Goal: Task Accomplishment & Management: Manage account settings

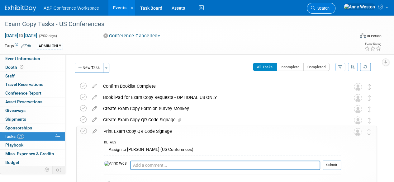
click at [330, 7] on span "Search" at bounding box center [323, 8] width 14 height 5
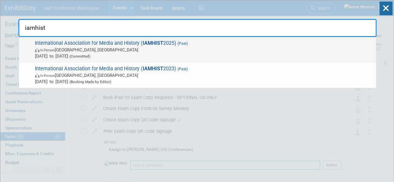
type input "iamhist"
click at [61, 56] on span "Jun 30, 2025 to Jul 2, 2025 (Committed)" at bounding box center [204, 56] width 338 height 6
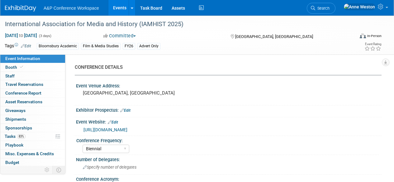
select select "Biennial"
select select "Level 3"
select select "Program Advert"
select select "Film & Media Studies"
select select "Bloomsbury Academic"
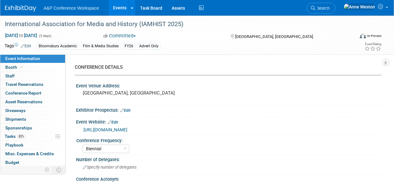
select select "[PERSON_NAME]"
select select "Brand/Subject Presence​"
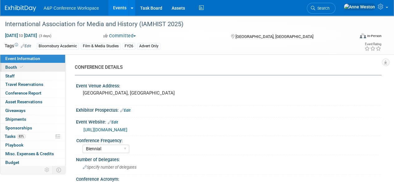
click at [18, 65] on span "Booth" at bounding box center [14, 67] width 19 height 5
select select "COBA"
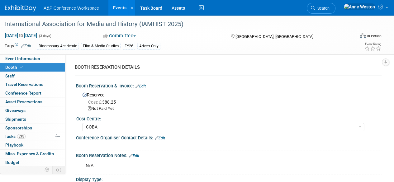
click at [145, 85] on link "Edit" at bounding box center [141, 86] width 10 height 4
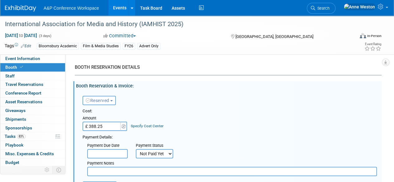
click at [115, 126] on input "£ 388.25" at bounding box center [102, 126] width 39 height 9
type input "£"
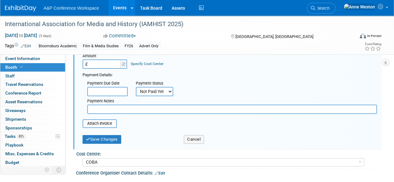
scroll to position [94, 0]
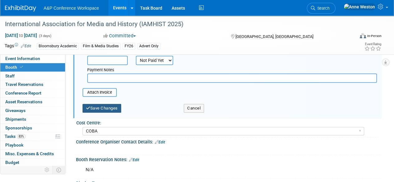
type input "£ 0.00"
click at [99, 109] on button "Save Changes" at bounding box center [102, 108] width 39 height 9
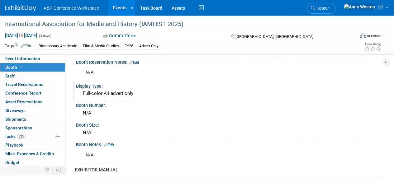
drag, startPoint x: 133, startPoint y: 93, endPoint x: 82, endPoint y: 94, distance: 51.1
click at [82, 94] on div "Full-color A4 advert only" at bounding box center [229, 94] width 297 height 10
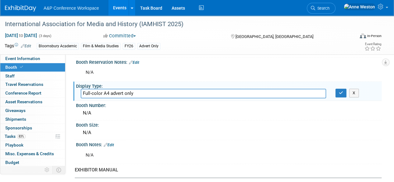
drag, startPoint x: 142, startPoint y: 92, endPoint x: 78, endPoint y: 89, distance: 63.7
click at [78, 89] on div "Full-color A4 advert only" at bounding box center [203, 94] width 255 height 10
click at [341, 93] on icon "button" at bounding box center [341, 93] width 4 height 4
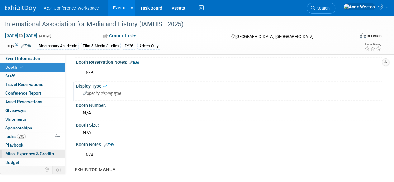
click at [21, 153] on span "Misc. Expenses & Credits 0" at bounding box center [29, 154] width 49 height 5
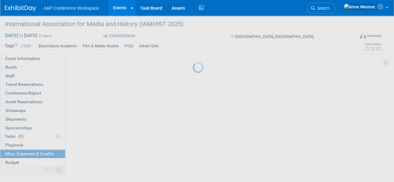
scroll to position [0, 0]
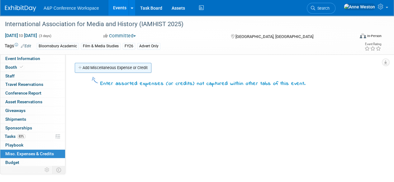
click at [123, 66] on link "Add Miscellaneous Expense or Credit" at bounding box center [113, 68] width 77 height 10
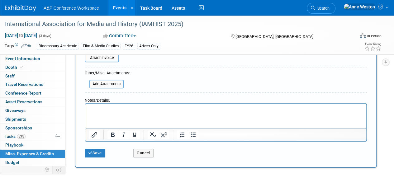
scroll to position [125, 0]
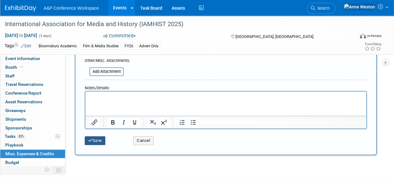
type input "Full-color A4 advert only"
click at [97, 143] on button "Save" at bounding box center [95, 141] width 21 height 9
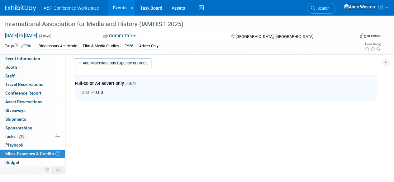
scroll to position [0, 0]
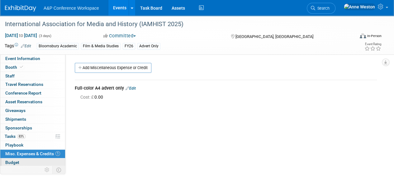
click at [13, 161] on span "Budget" at bounding box center [12, 162] width 14 height 5
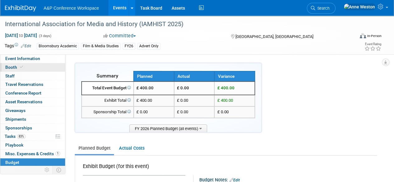
click at [22, 67] on span at bounding box center [22, 67] width 6 height 5
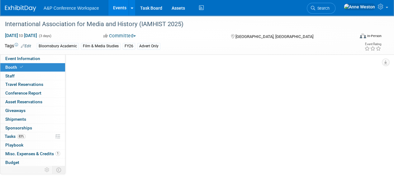
select select "COBA"
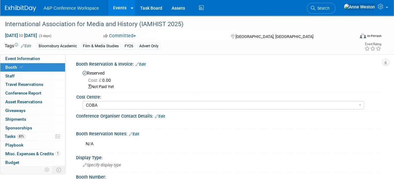
scroll to position [31, 0]
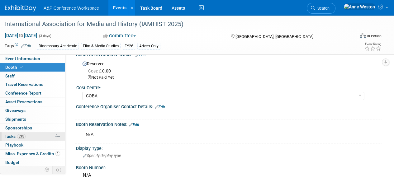
click at [22, 137] on span "83%" at bounding box center [21, 136] width 8 height 5
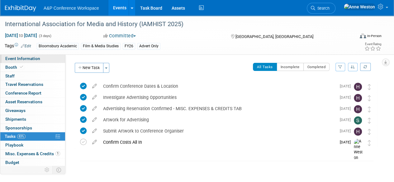
click at [37, 61] on link "Event Information" at bounding box center [32, 59] width 65 height 8
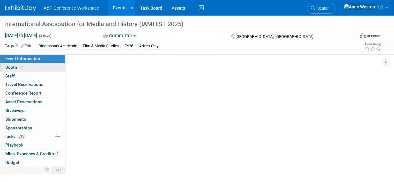
select select "Biennial"
select select "Level 3"
select select "Program Advert"
select select "Film & Media Studies"
select select "Bloomsbury Academic"
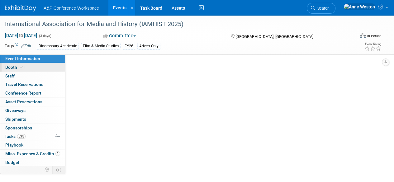
select select "[PERSON_NAME]"
select select "Brand/Subject Presence​"
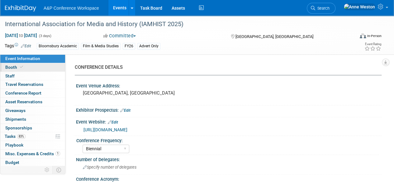
click at [39, 64] on link "Booth" at bounding box center [32, 67] width 65 height 8
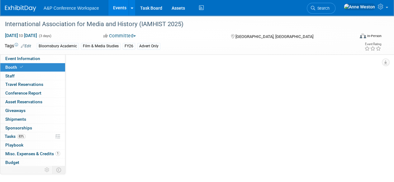
select select "COBA"
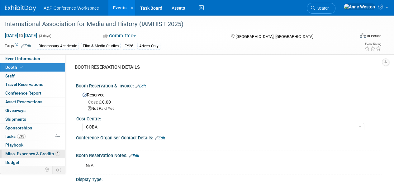
click at [40, 152] on span "Misc. Expenses & Credits 1" at bounding box center [32, 154] width 55 height 5
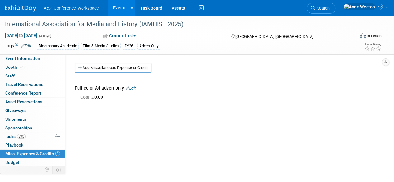
click at [134, 88] on link "Edit" at bounding box center [131, 88] width 10 height 4
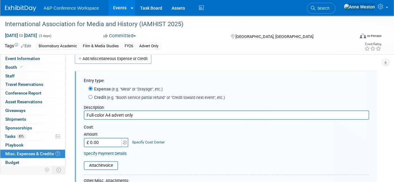
click at [109, 143] on input "£ 0.00" at bounding box center [103, 142] width 39 height 9
type input "£ 392.74"
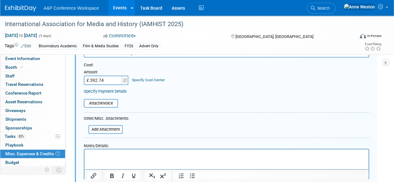
scroll to position [103, 0]
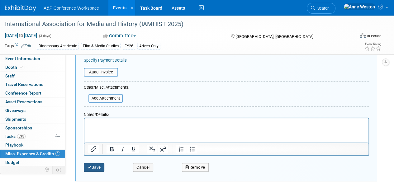
click at [89, 168] on icon "submit" at bounding box center [89, 168] width 4 height 4
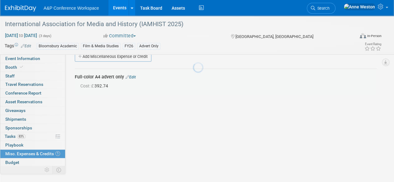
scroll to position [9, 0]
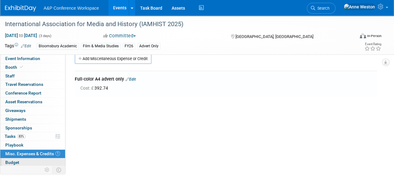
click at [14, 161] on span "Budget" at bounding box center [12, 162] width 14 height 5
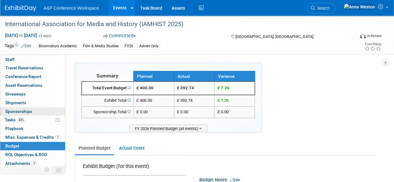
scroll to position [26, 0]
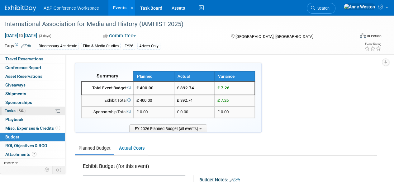
click at [25, 112] on span "83%" at bounding box center [21, 111] width 8 height 5
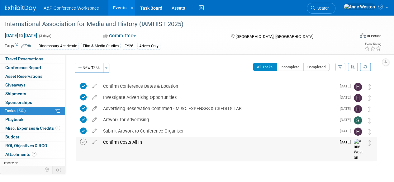
click at [84, 141] on icon at bounding box center [83, 142] width 7 height 7
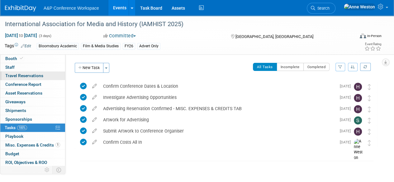
scroll to position [0, 0]
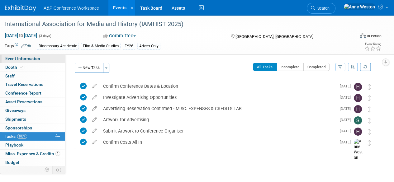
click at [27, 61] on span "Event Information" at bounding box center [22, 58] width 35 height 5
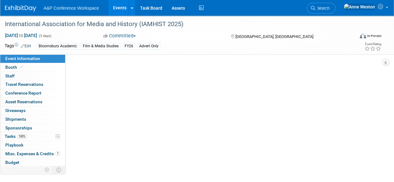
select select "Biennial"
select select "Level 3"
select select "Program Advert"
select select "Film & Media Studies"
select select "Bloomsbury Academic"
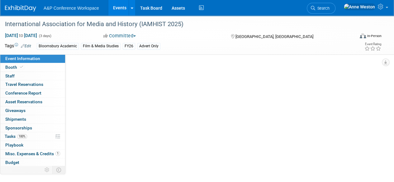
select select "[PERSON_NAME]"
select select "Brand/Subject Presence​"
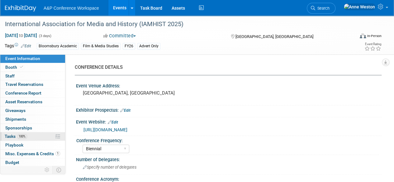
click at [27, 134] on span "100%" at bounding box center [22, 136] width 10 height 5
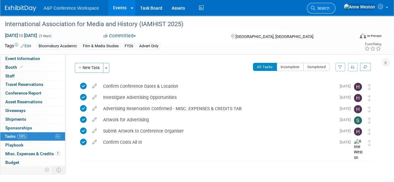
click at [330, 9] on span "Search" at bounding box center [323, 8] width 14 height 5
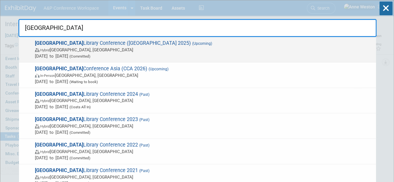
type input "charleston"
click at [104, 45] on span "Charleston Library Conference (Charleston 2025) (Upcoming) Hybrid Charleston, S…" at bounding box center [203, 49] width 340 height 19
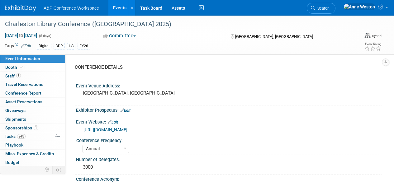
select select "Annual"
select select "Level 1"
select select "In-Person Booth"
select select "Libraries"
select select "Bloomsbury Digital Resources"
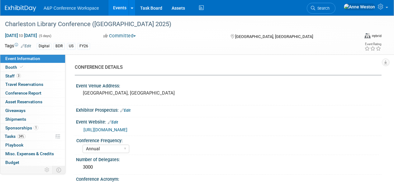
select select "[PERSON_NAME]"
select select "BDR Product Awareness and Trial Generation​"
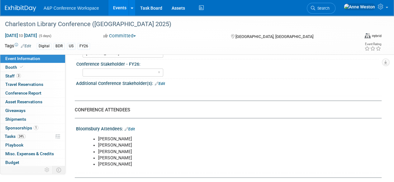
scroll to position [374, 0]
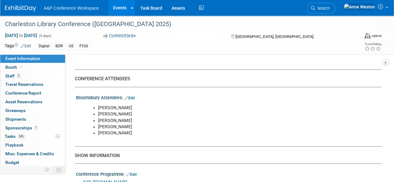
click at [133, 96] on link "Edit" at bounding box center [130, 98] width 10 height 4
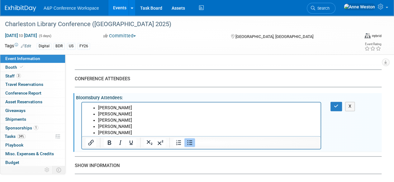
scroll to position [0, 0]
click at [339, 103] on button "button" at bounding box center [337, 106] width 12 height 9
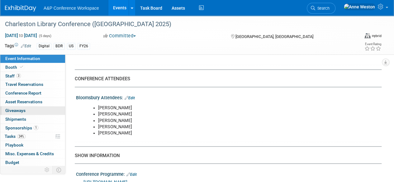
scroll to position [26, 0]
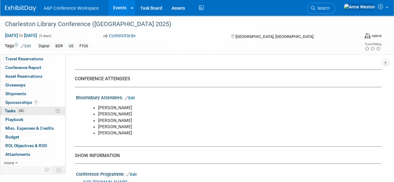
click at [20, 109] on span "24%" at bounding box center [21, 111] width 8 height 5
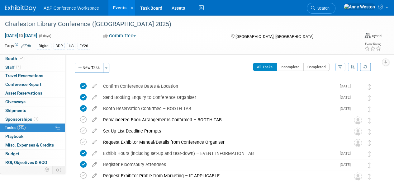
scroll to position [0, 0]
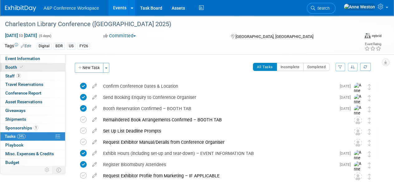
click at [21, 66] on icon at bounding box center [21, 66] width 3 height 3
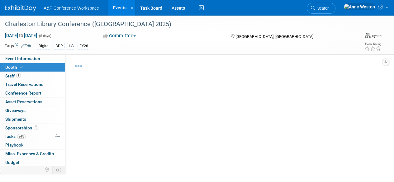
select select "DIGI"
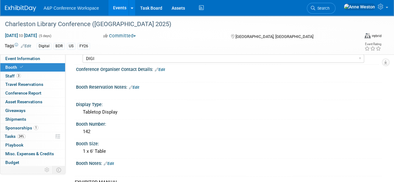
scroll to position [94, 0]
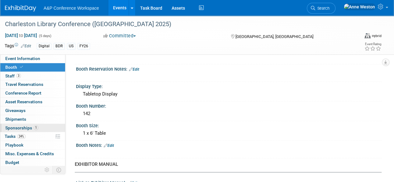
click at [31, 128] on span "Sponsorships 1" at bounding box center [21, 128] width 33 height 5
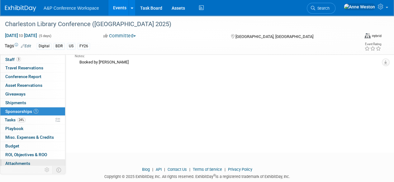
scroll to position [26, 0]
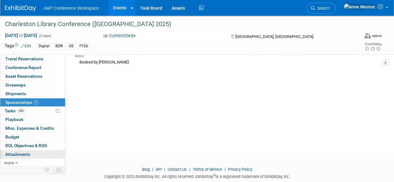
click at [32, 154] on link "0 Attachments 0" at bounding box center [32, 155] width 65 height 8
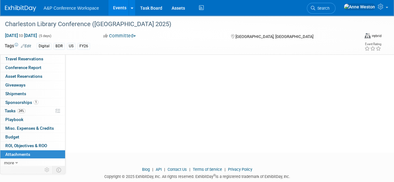
scroll to position [0, 0]
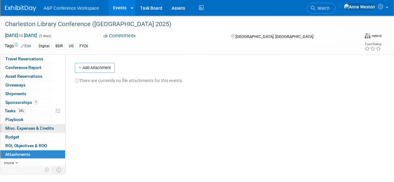
click at [31, 126] on span "Misc. Expenses & Credits 0" at bounding box center [29, 128] width 49 height 5
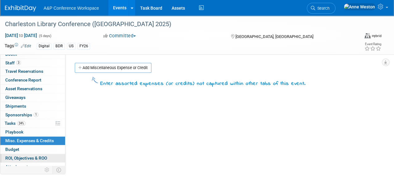
scroll to position [26, 0]
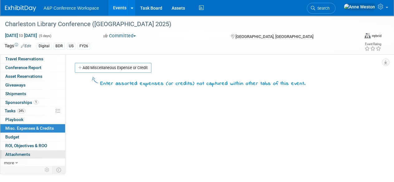
click at [21, 154] on span "Attachments 0" at bounding box center [17, 154] width 25 height 5
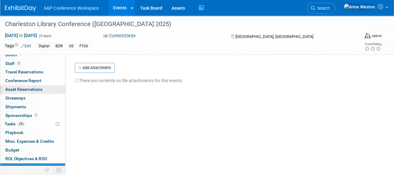
scroll to position [0, 0]
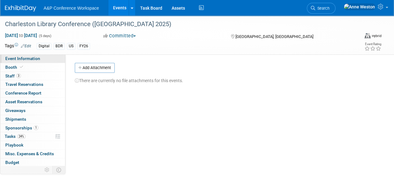
click at [30, 60] on span "Event Information" at bounding box center [22, 58] width 35 height 5
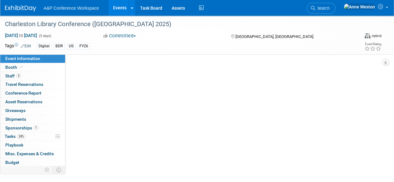
select select "Annual"
select select "Level 1"
select select "In-Person Booth"
select select "Libraries"
select select "Bloomsbury Digital Resources"
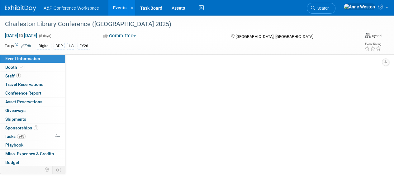
select select "[PERSON_NAME]"
select select "BDR Product Awareness and Trial Generation​"
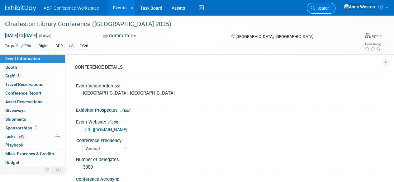
click at [330, 8] on span "Search" at bounding box center [323, 8] width 14 height 5
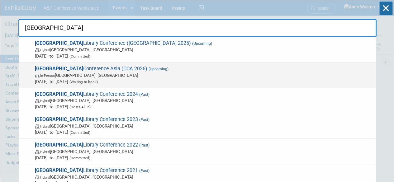
type input "charleston"
click at [74, 69] on span "Charleston Conference Asia (CCA 2026) (Upcoming) In-Person Krung Thep Maha Nakh…" at bounding box center [203, 75] width 340 height 19
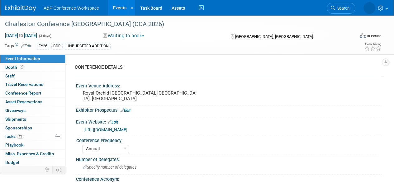
select select "Annual"
select select "Level 1"
select select "In-Person Booth"
select select "Libraries"
select select "Bloomsbury Digital Resources"
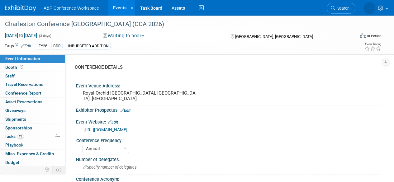
select select "[PERSON_NAME]"
select select "Brand/Subject Presence​"
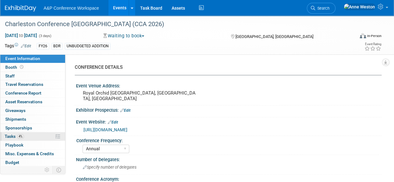
scroll to position [26, 0]
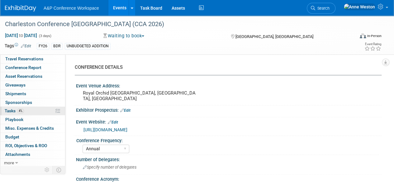
click at [34, 109] on link "4% Tasks 4%" at bounding box center [32, 111] width 65 height 8
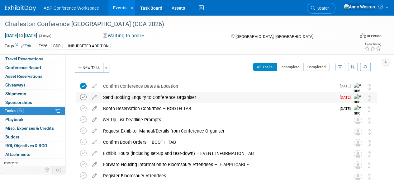
click at [82, 96] on icon at bounding box center [83, 97] width 7 height 7
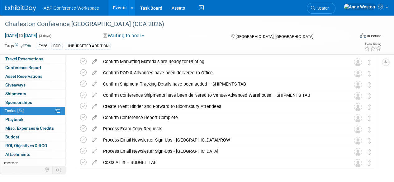
scroll to position [206, 0]
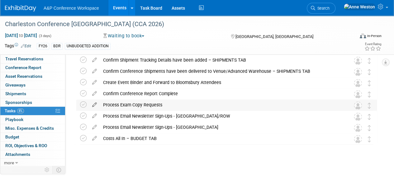
click at [94, 104] on icon at bounding box center [94, 104] width 11 height 8
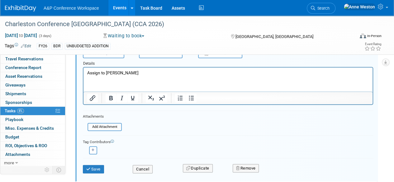
scroll to position [307, 0]
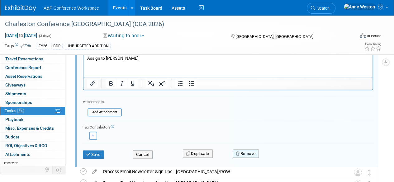
click at [246, 153] on button "Remove" at bounding box center [246, 154] width 27 height 9
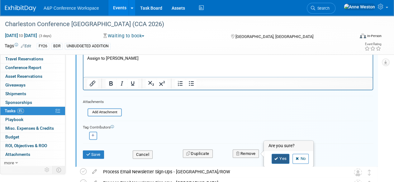
click at [275, 160] on link "Yes" at bounding box center [281, 159] width 18 height 10
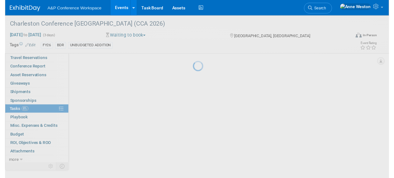
scroll to position [195, 0]
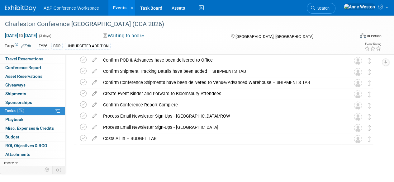
click at [94, 116] on icon at bounding box center [94, 115] width 11 height 8
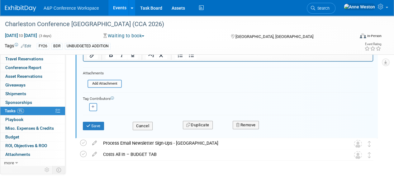
scroll to position [339, 0]
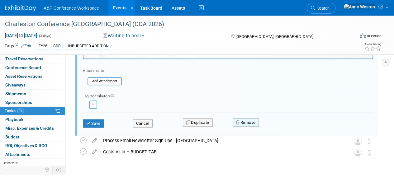
click at [248, 124] on button "Remove" at bounding box center [246, 122] width 27 height 9
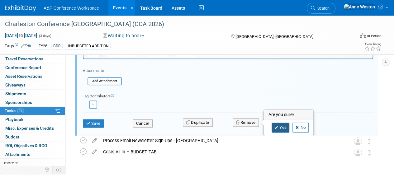
click at [278, 125] on link "Yes" at bounding box center [281, 128] width 18 height 10
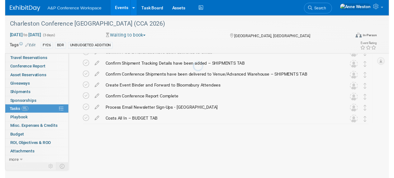
scroll to position [183, 0]
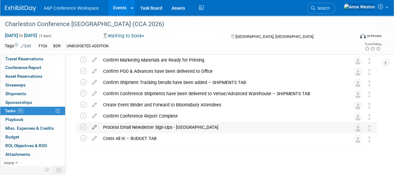
click at [96, 127] on icon at bounding box center [94, 126] width 11 height 8
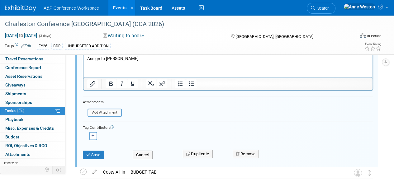
scroll to position [307, 0]
click at [246, 153] on button "Remove" at bounding box center [246, 154] width 27 height 9
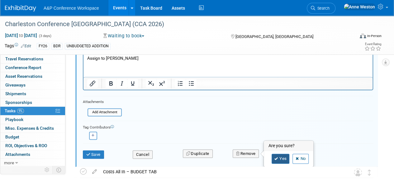
click at [276, 157] on icon at bounding box center [277, 158] width 4 height 3
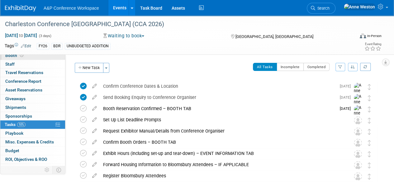
scroll to position [0, 0]
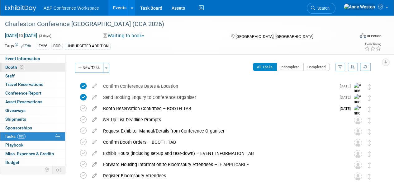
click at [25, 64] on link "Booth" at bounding box center [32, 67] width 65 height 8
select select "DIGI"
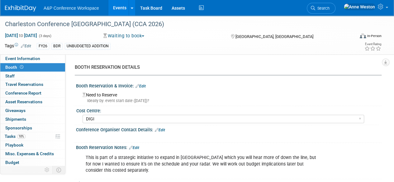
click at [142, 87] on link "Edit" at bounding box center [141, 86] width 10 height 4
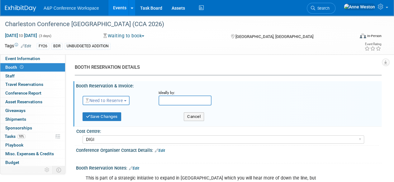
click at [112, 102] on span "Need to Reserve" at bounding box center [104, 100] width 37 height 5
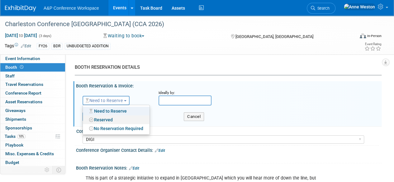
click at [112, 118] on link "Reserved" at bounding box center [116, 120] width 67 height 9
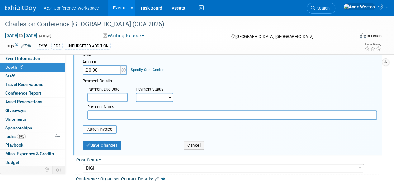
scroll to position [62, 0]
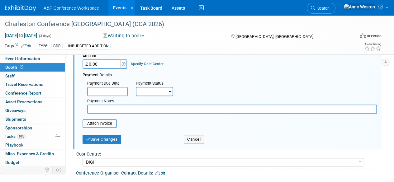
paste input "When you register enter promo code CCVSA-26 in the discount box."
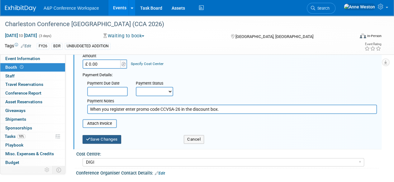
type input "When you register enter promo code CCVSA-26 in the discount box."
click at [108, 138] on button "Save Changes" at bounding box center [102, 139] width 39 height 9
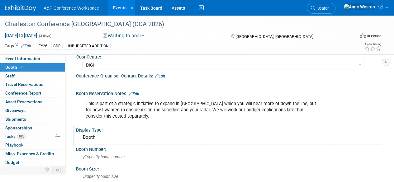
scroll to position [94, 0]
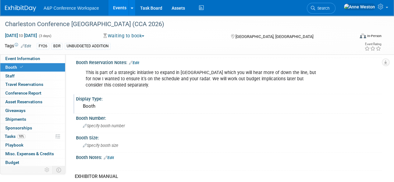
click at [90, 106] on div "Booth" at bounding box center [229, 107] width 297 height 10
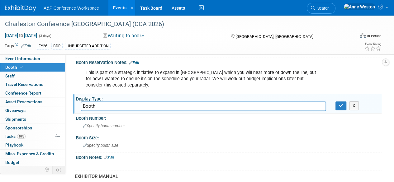
click at [90, 106] on input "Booth" at bounding box center [204, 107] width 246 height 10
type input "Tabletop Display"
click at [338, 103] on button "button" at bounding box center [341, 106] width 11 height 9
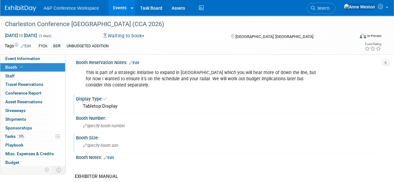
click at [100, 144] on span "Specify booth size" at bounding box center [101, 145] width 36 height 5
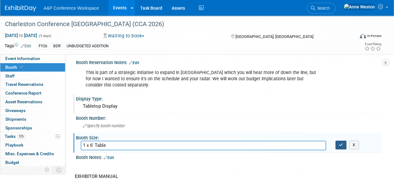
type input "1 x 6' Table"
click at [340, 142] on button "button" at bounding box center [341, 145] width 11 height 9
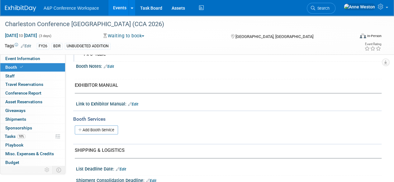
scroll to position [31, 0]
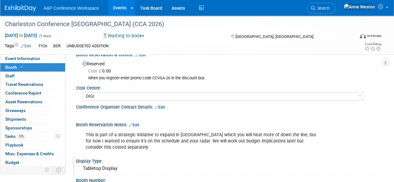
click at [137, 124] on link "Edit" at bounding box center [134, 125] width 10 height 4
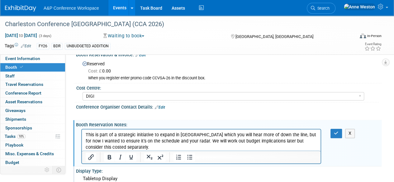
scroll to position [0, 0]
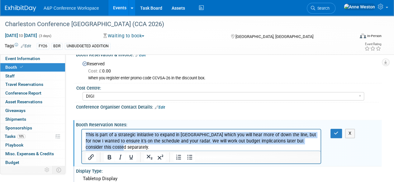
drag, startPoint x: 117, startPoint y: 148, endPoint x: 158, endPoint y: 264, distance: 123.1
click at [82, 134] on html "This is part of a strategic initiative to expand in Asia which you will hear mo…" at bounding box center [201, 140] width 239 height 21
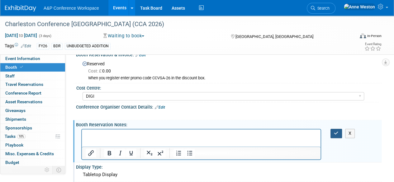
click at [336, 133] on icon "button" at bounding box center [336, 133] width 5 height 4
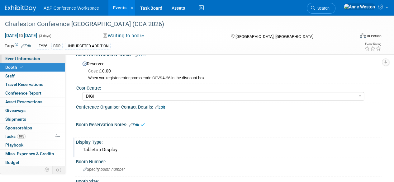
click at [33, 61] on link "Event Information" at bounding box center [32, 59] width 65 height 8
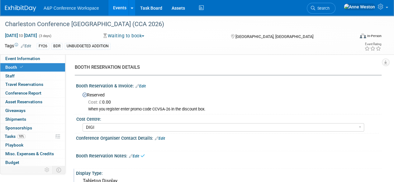
select select "Annual"
select select "Level 1"
select select "In-Person Booth"
select select "Libraries"
select select "Bloomsbury Digital Resources"
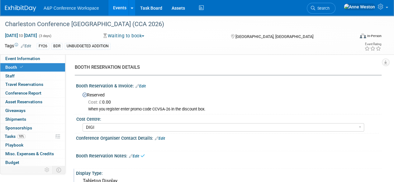
select select "[PERSON_NAME]"
select select "Brand/Subject Presence​"
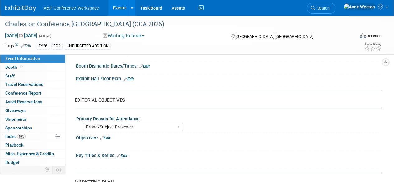
scroll to position [530, 0]
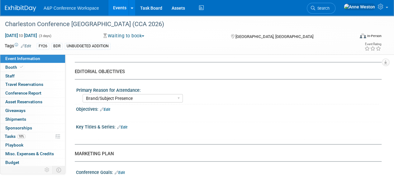
click at [110, 107] on link "Edit" at bounding box center [105, 109] width 10 height 4
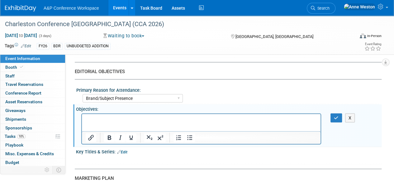
scroll to position [0, 0]
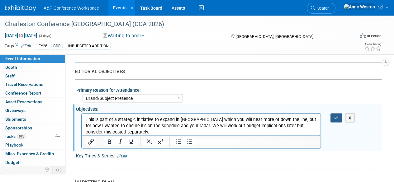
click at [336, 117] on icon "button" at bounding box center [336, 118] width 5 height 4
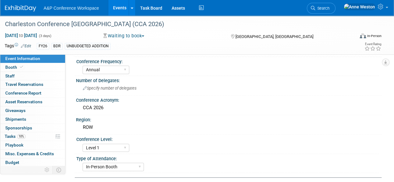
scroll to position [94, 0]
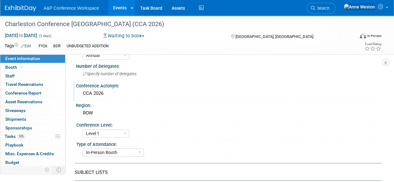
click at [98, 94] on div "CCA 2026" at bounding box center [229, 94] width 297 height 10
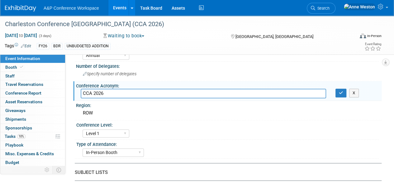
click at [98, 94] on input "CCA 2026" at bounding box center [204, 94] width 246 height 10
type input "CCA"
click at [339, 92] on icon "button" at bounding box center [341, 93] width 4 height 4
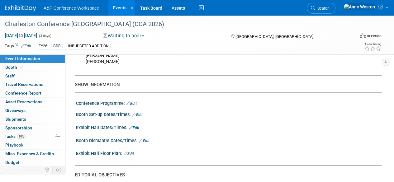
scroll to position [437, 0]
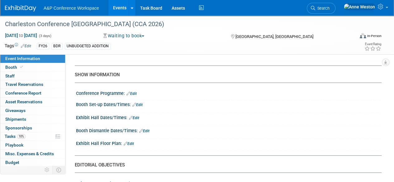
click at [138, 116] on link "Edit" at bounding box center [134, 118] width 10 height 4
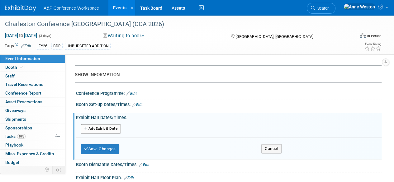
click at [111, 126] on button "Add Another Exhibit Date" at bounding box center [101, 128] width 40 height 9
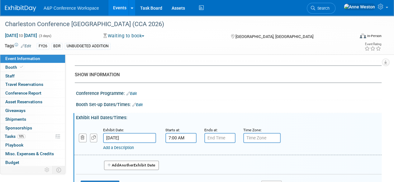
click at [170, 135] on input "7:00 AM" at bounding box center [181, 138] width 31 height 10
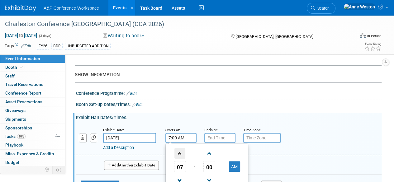
click at [176, 151] on span at bounding box center [180, 153] width 11 height 11
click at [207, 163] on span "00" at bounding box center [210, 166] width 12 height 11
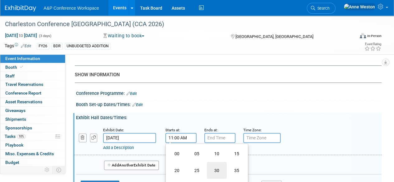
click at [219, 167] on td "30" at bounding box center [217, 170] width 20 height 17
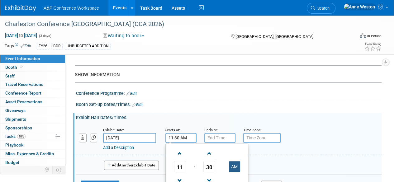
click at [234, 163] on button "AM" at bounding box center [234, 167] width 11 height 11
type input "11:30 PM"
type input "7:00 PM"
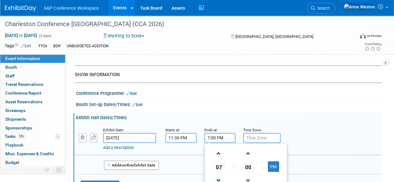
click at [215, 136] on input "7:00 PM" at bounding box center [220, 138] width 31 height 10
click at [189, 136] on input "11:30 PM" at bounding box center [181, 138] width 31 height 10
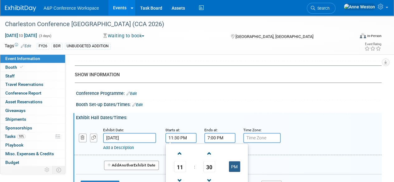
click at [234, 162] on button "PM" at bounding box center [234, 167] width 11 height 11
type input "11:30 AM"
click at [263, 152] on div "Exhibit Date: Jan 26, 2026 Starts at: 11:30 AM 11 : 30 AM 12 01 02 03 04 05 06 …" at bounding box center [228, 139] width 308 height 32
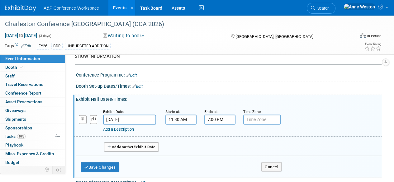
scroll to position [468, 0]
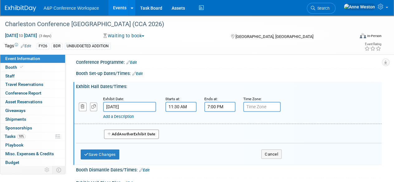
click at [126, 132] on span "Another" at bounding box center [126, 134] width 15 height 4
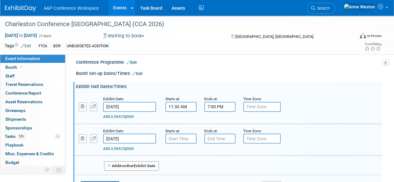
click at [128, 166] on span "Another" at bounding box center [126, 166] width 15 height 4
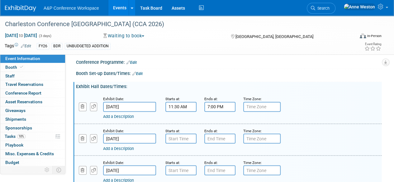
click at [120, 147] on link "Add a Description" at bounding box center [118, 148] width 31 height 5
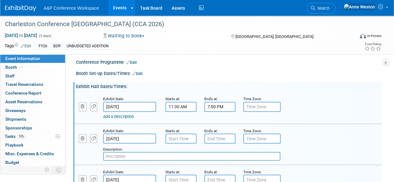
paste input "open during ref reshment and lunch breaks"
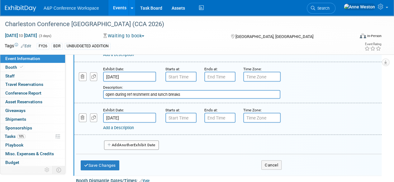
scroll to position [530, 0]
type input "open during ref reshment and lunch breaks"
click at [121, 126] on link "Add a Description" at bounding box center [118, 127] width 31 height 5
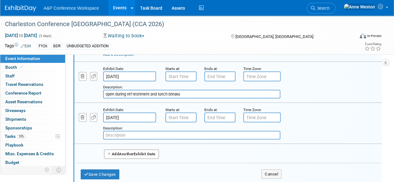
paste input "open during ref reshment and lunch breaks"
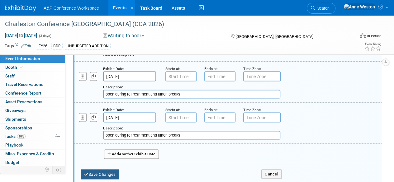
type input "open during ref reshment and lunch breaks"
click at [109, 174] on button "Save Changes" at bounding box center [100, 175] width 39 height 10
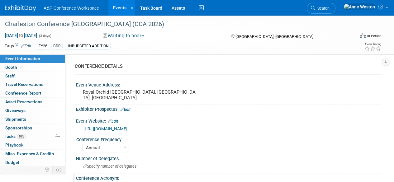
scroll to position [0, 0]
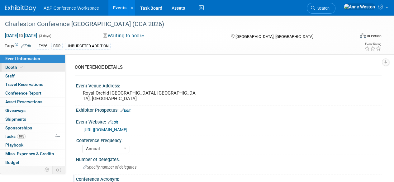
click at [39, 66] on link "Booth" at bounding box center [32, 67] width 65 height 8
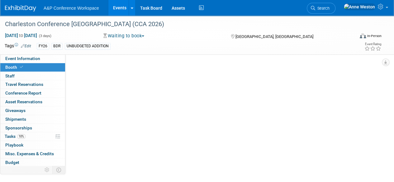
select select "DIGI"
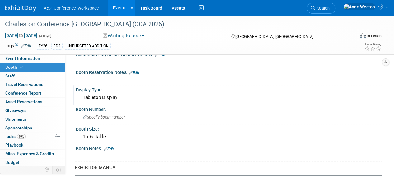
scroll to position [94, 0]
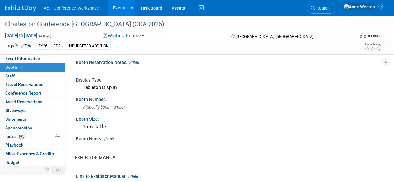
click at [112, 138] on link "Edit" at bounding box center [109, 139] width 10 height 4
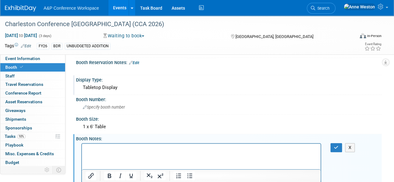
scroll to position [132, 0]
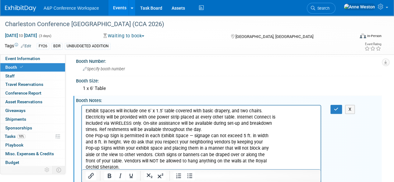
click at [203, 129] on p "Exhibit Spaces will include one 6’ x 1.5’ table covered with basic drapery, and…" at bounding box center [202, 139] width 232 height 63
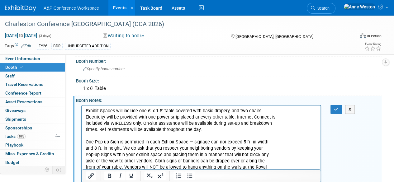
scroll to position [163, 0]
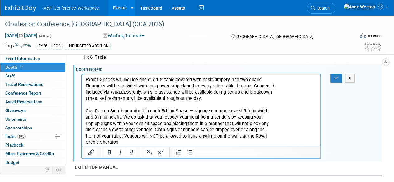
click at [144, 92] on p "Exhibit Spaces will include one 6’ x 1.5’ table covered with basic drapery, and…" at bounding box center [202, 89] width 232 height 25
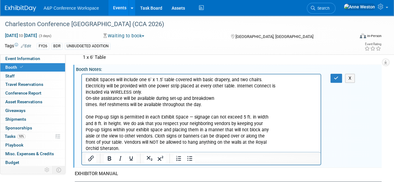
click at [86, 103] on p "On-site assistance will be available during set-up and breakdown times. Ref res…" at bounding box center [202, 101] width 232 height 12
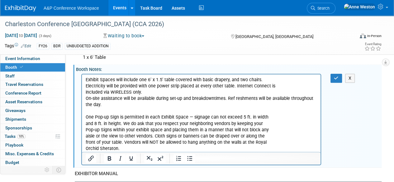
click at [235, 100] on p "On-site assistance will be available during set-up and breakdown times. Ref res…" at bounding box center [202, 101] width 232 height 12
click at [227, 97] on p "On-site assistance will be available during set-up and breakdown times. Refresh…" at bounding box center [202, 101] width 232 height 12
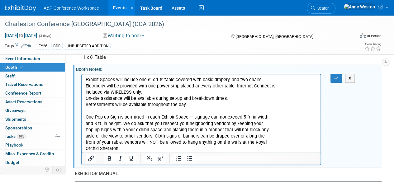
click at [87, 93] on p "Exhibit Spaces will include one 6’ x 1.5’ table covered with basic drapery, and…" at bounding box center [202, 86] width 232 height 19
click at [129, 95] on p "Exhibit Spaces will include one 6’ x 1.5’ table covered with basic drapery, and…" at bounding box center [202, 86] width 232 height 19
click at [272, 85] on p "Exhibit Spaces will include one 6’ x 1.5’ table covered with basic drapery, and…" at bounding box center [202, 86] width 232 height 19
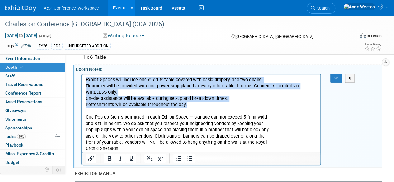
drag, startPoint x: 183, startPoint y: 107, endPoint x: 160, endPoint y: 165, distance: 62.0
click at [82, 74] on html "Exhibit Spaces will include one 6’ x 1.5’ table covered with basic drapery, and…" at bounding box center [201, 113] width 239 height 78
click at [188, 157] on icon "Bullet list" at bounding box center [189, 158] width 7 height 7
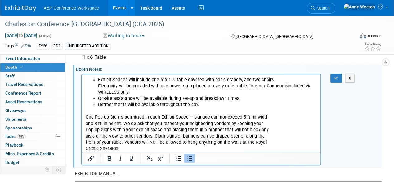
click at [189, 93] on li "Exhibit Spaces will include one 6’ x 1.5’ table covered with basic drapery, and…" at bounding box center [207, 86] width 219 height 19
click at [274, 81] on li "Exhibit Spaces will include one 6’ x 1.5’ table covered with basic drapery, and…" at bounding box center [207, 86] width 219 height 19
click at [88, 123] on p "One Pop-up Sign is permitted in each Exhibit Space — signage can not exceed 5 f…" at bounding box center [202, 130] width 232 height 44
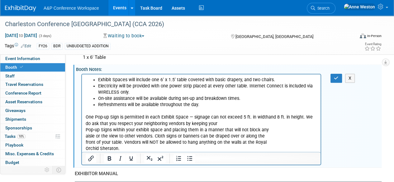
click at [108, 127] on p "One Pop-up Sign is permitted in each Exhibit Space — signage can not exceed 5 f…" at bounding box center [202, 130] width 232 height 44
click at [85, 131] on body "Exhibit Spaces will include one 6’ x 1.5’ table covered with basic drapery, and…" at bounding box center [201, 114] width 232 height 75
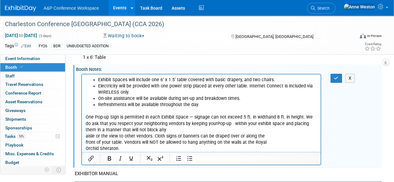
click at [228, 124] on p "One Pop-up Sign is permitted in each Exhibit Space — signage can not exceed 5 f…" at bounding box center [202, 130] width 232 height 44
click at [85, 138] on body "Exhibit Spaces will include one 6’ x 1.5’ table covered with basic drapery, and…" at bounding box center [201, 114] width 232 height 75
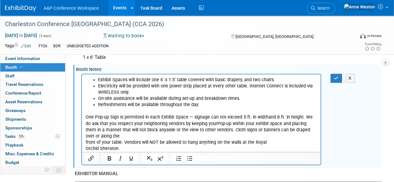
click at [87, 143] on p "One Pop-up Sign is permitted in each Exhibit Space — signage can not exceed 5 f…" at bounding box center [202, 130] width 232 height 44
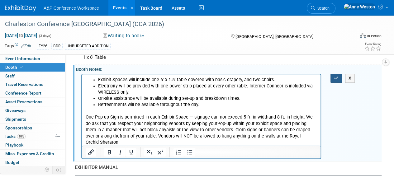
click at [333, 76] on button "button" at bounding box center [337, 78] width 12 height 9
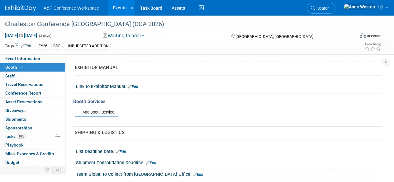
scroll to position [257, 0]
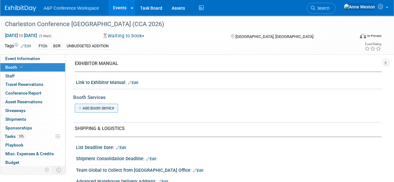
click at [96, 107] on link "Add Booth Service" at bounding box center [96, 108] width 43 height 9
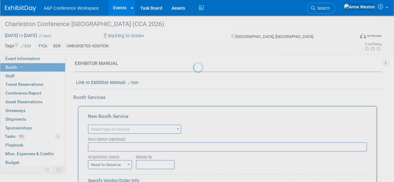
scroll to position [0, 0]
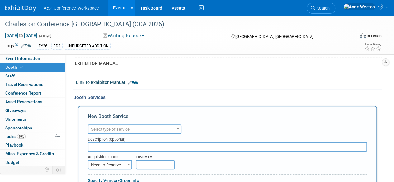
click at [112, 128] on span "Select type of service" at bounding box center [110, 129] width 39 height 5
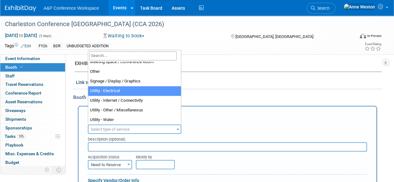
scroll to position [160, 0]
select select "8"
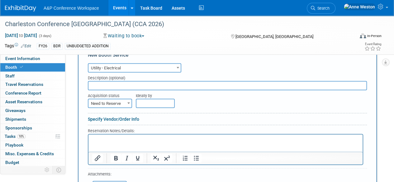
scroll to position [319, 0]
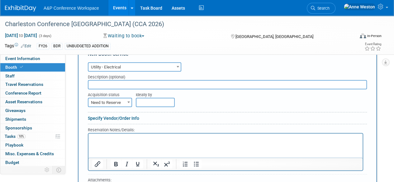
click at [107, 85] on input "text" at bounding box center [227, 84] width 279 height 9
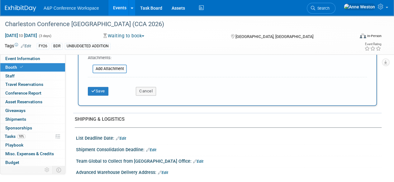
scroll to position [444, 0]
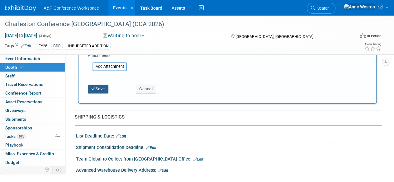
type input "Included with Vendor Registration"
click at [93, 89] on icon "submit" at bounding box center [93, 89] width 4 height 4
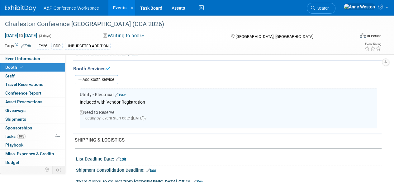
scroll to position [276, 0]
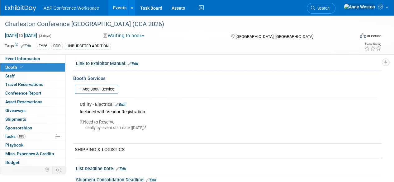
click at [125, 103] on link "Edit" at bounding box center [120, 105] width 10 height 4
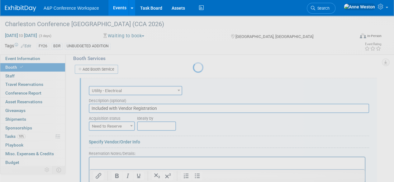
scroll to position [302, 0]
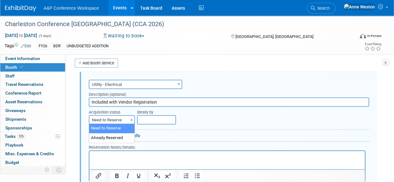
click at [107, 121] on span "Need to Reserve" at bounding box center [111, 120] width 45 height 9
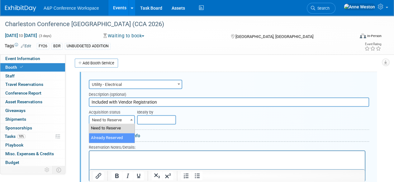
select select "2"
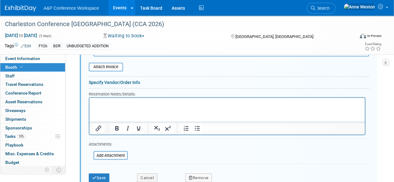
scroll to position [458, 0]
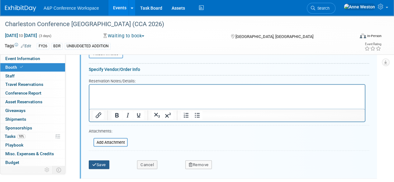
click at [102, 162] on button "Save" at bounding box center [99, 165] width 21 height 9
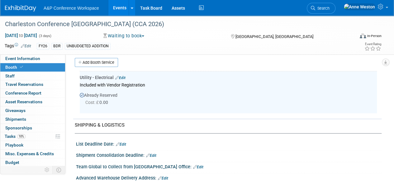
scroll to position [302, 0]
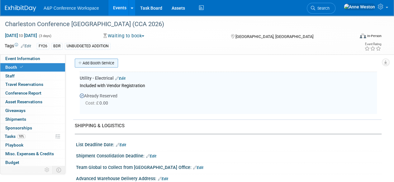
click at [100, 64] on link "Add Booth Service" at bounding box center [96, 63] width 43 height 9
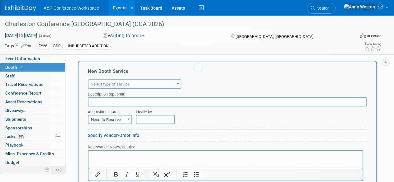
scroll to position [0, 0]
click at [109, 85] on span "Select type of service" at bounding box center [110, 84] width 39 height 5
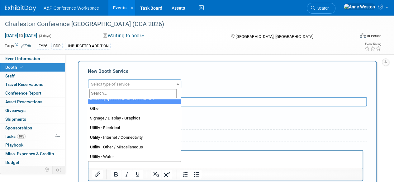
scroll to position [160, 0]
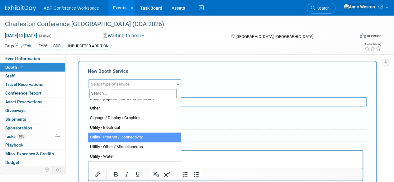
select select "18"
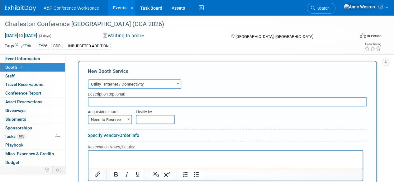
click at [111, 102] on input "text" at bounding box center [227, 101] width 279 height 9
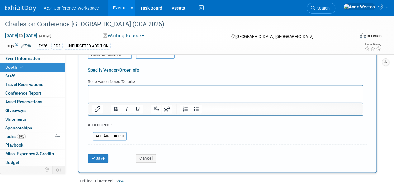
scroll to position [395, 0]
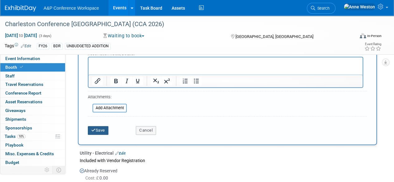
type input "Wi-Fi Access included with Vendor Registration"
click at [100, 127] on button "Save" at bounding box center [98, 130] width 21 height 9
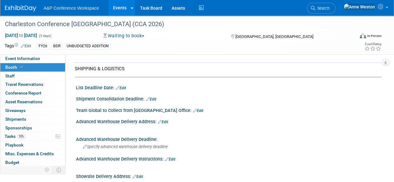
scroll to position [412, 0]
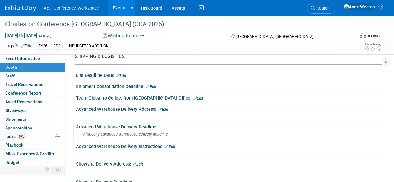
click at [94, 135] on span "Specify advanced warehouse delivery deadline" at bounding box center [125, 134] width 85 height 5
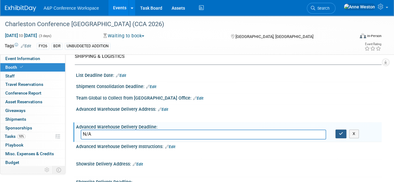
type input "N/A"
click at [340, 132] on icon "button" at bounding box center [341, 134] width 4 height 4
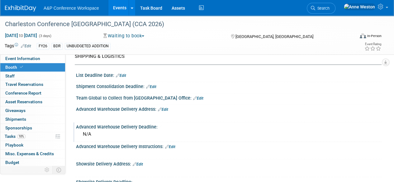
click at [170, 145] on link "Edit" at bounding box center [170, 147] width 10 height 4
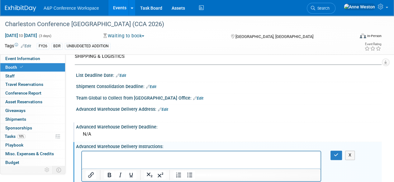
scroll to position [0, 0]
click at [332, 154] on button "button" at bounding box center [337, 155] width 12 height 9
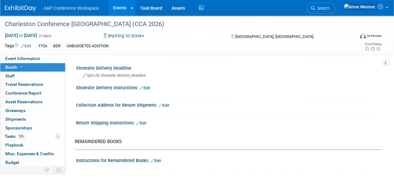
scroll to position [533, 0]
click at [166, 103] on link "Edit" at bounding box center [164, 105] width 10 height 4
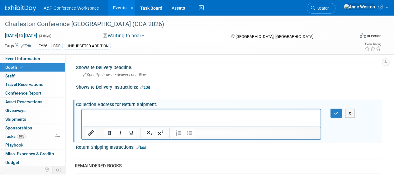
scroll to position [0, 0]
click at [334, 111] on icon "button" at bounding box center [336, 113] width 5 height 4
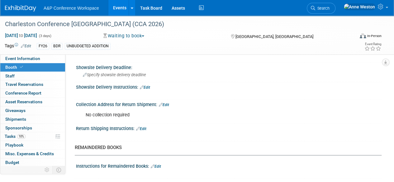
scroll to position [501, 0]
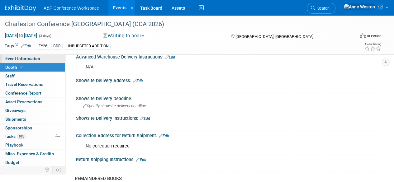
click at [42, 56] on link "Event Information" at bounding box center [32, 59] width 65 height 8
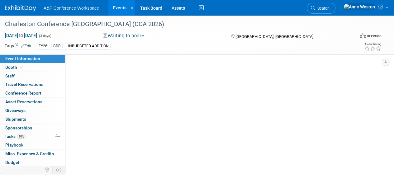
select select "Annual"
select select "Level 1"
select select "In-Person Booth"
select select "Libraries"
select select "Bloomsbury Digital Resources"
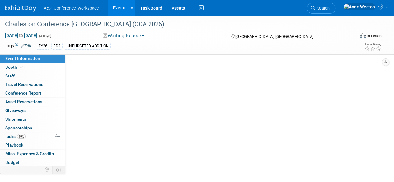
select select "[PERSON_NAME]"
select select "Brand/Subject Presence​"
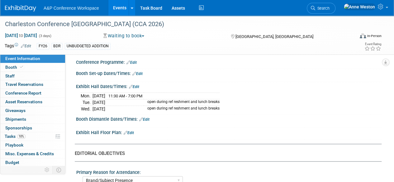
scroll to position [437, 0]
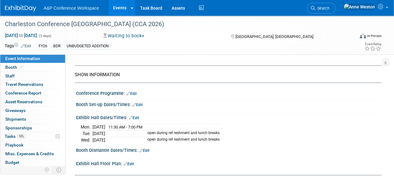
click at [141, 103] on link "Edit" at bounding box center [138, 105] width 10 height 4
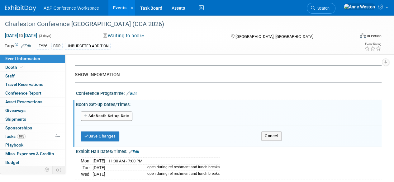
click at [126, 113] on button "Add Another Booth Set-up Date" at bounding box center [107, 116] width 52 height 9
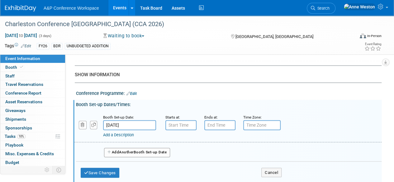
scroll to position [468, 0]
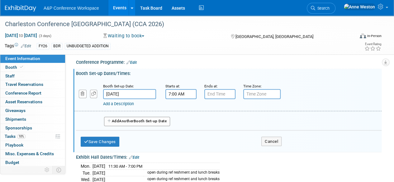
click at [169, 94] on input "7:00 AM" at bounding box center [181, 94] width 31 height 10
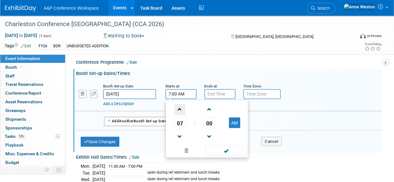
click at [179, 107] on span at bounding box center [180, 109] width 11 height 11
type input "8:00 AM"
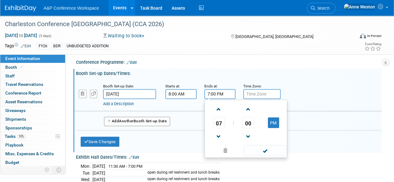
click at [215, 90] on input "7:00 PM" at bounding box center [220, 94] width 31 height 10
click at [218, 105] on span at bounding box center [219, 109] width 11 height 11
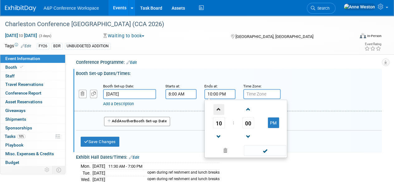
type input "11:00 PM"
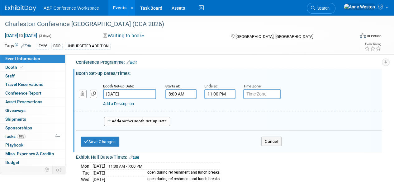
click at [198, 149] on div "Booth Set-up Dates/Times: Edit Booth Set-up Date: Jan 26, 2026 Starts at: 8:00 …" at bounding box center [227, 110] width 309 height 83
click at [107, 141] on button "Save Changes" at bounding box center [100, 142] width 39 height 10
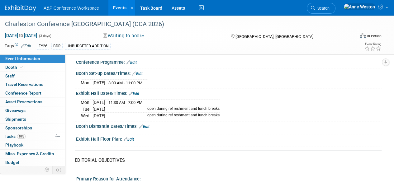
click at [148, 124] on link "Edit" at bounding box center [144, 126] width 10 height 4
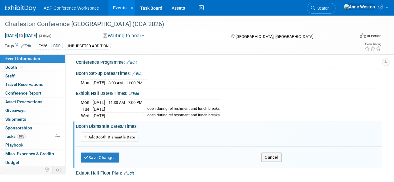
click at [121, 135] on button "Add Another Booth Dismantle Date" at bounding box center [110, 137] width 58 height 9
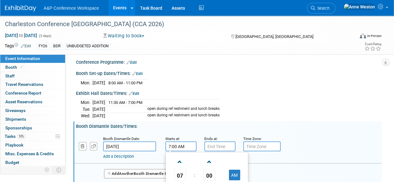
click at [180, 144] on input "7:00 AM" at bounding box center [181, 147] width 31 height 10
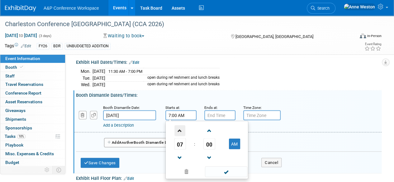
click at [180, 128] on span at bounding box center [180, 130] width 11 height 11
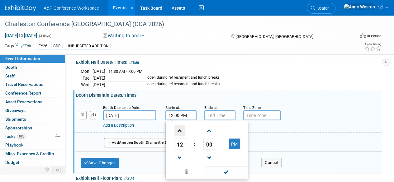
click at [180, 128] on span at bounding box center [180, 130] width 11 height 11
type input "1:00 PM"
click at [224, 171] on span at bounding box center [226, 172] width 42 height 11
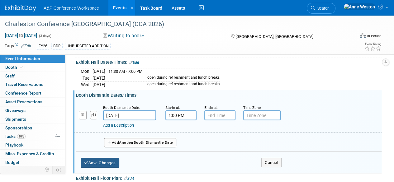
click at [112, 160] on button "Save Changes" at bounding box center [100, 163] width 39 height 10
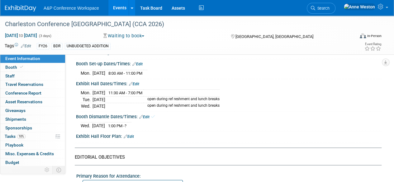
scroll to position [468, 0]
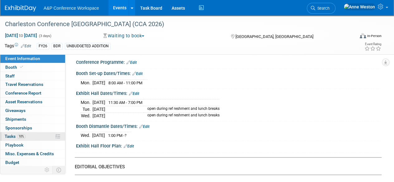
click at [35, 137] on link "10% Tasks 10%" at bounding box center [32, 137] width 65 height 8
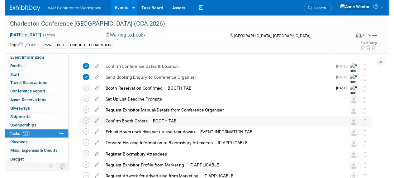
scroll to position [31, 0]
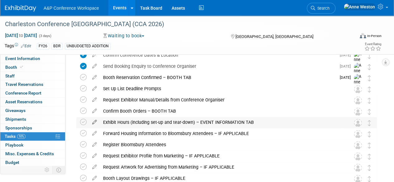
click at [94, 122] on icon at bounding box center [94, 121] width 11 height 8
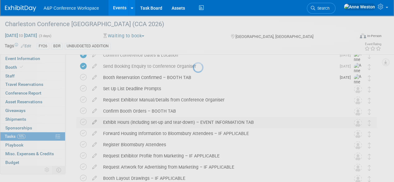
select select "7"
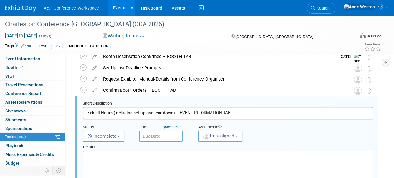
scroll to position [57, 0]
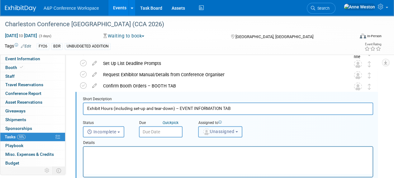
click at [225, 130] on span "Unassigned" at bounding box center [219, 131] width 32 height 5
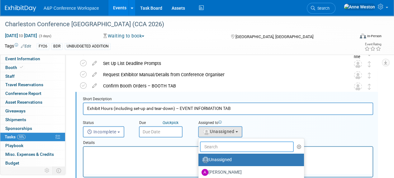
click at [214, 146] on input "text" at bounding box center [247, 146] width 94 height 11
type input "[PERSON_NAME]"
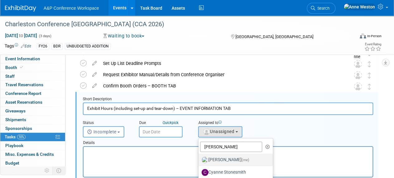
click at [215, 159] on label "Anne Weston (me)" at bounding box center [234, 160] width 65 height 10
click at [200, 159] on input "Anne Weston (me)" at bounding box center [198, 159] width 4 height 4
select select "c29719a7-47ff-44fe-b37a-21211f595519"
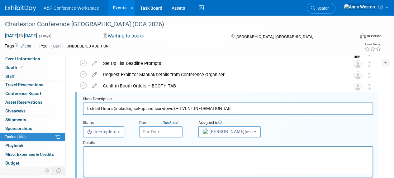
click at [153, 131] on input "text" at bounding box center [161, 131] width 44 height 11
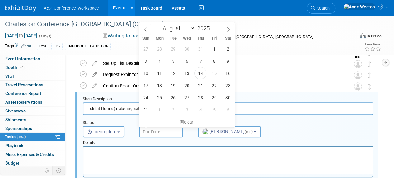
click at [153, 131] on input "text" at bounding box center [161, 131] width 44 height 11
click at [200, 70] on span "14" at bounding box center [201, 73] width 12 height 12
type input "Aug 14, 2025"
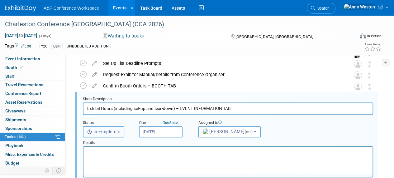
click at [106, 134] on button "Incomplete" at bounding box center [103, 131] width 41 height 11
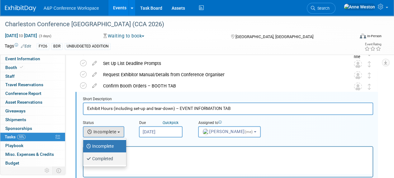
click at [111, 155] on label "Completed" at bounding box center [103, 158] width 34 height 10
click at [84, 156] on input "Completed" at bounding box center [82, 158] width 4 height 4
select select "3"
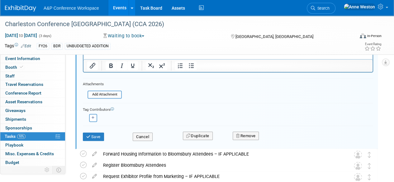
scroll to position [181, 0]
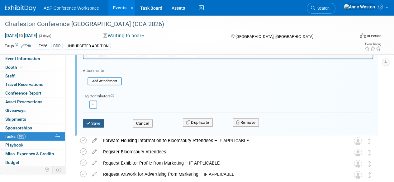
click at [97, 121] on button "Save" at bounding box center [93, 123] width 21 height 9
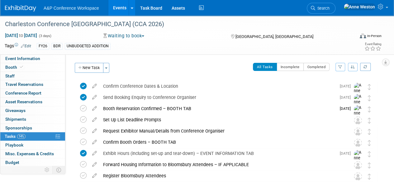
scroll to position [0, 0]
click at [31, 65] on link "Booth" at bounding box center [32, 67] width 65 height 8
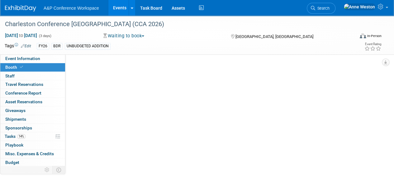
select select "DIGI"
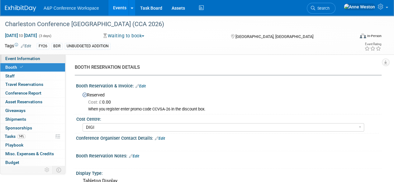
click at [35, 56] on span "Event Information" at bounding box center [22, 58] width 35 height 5
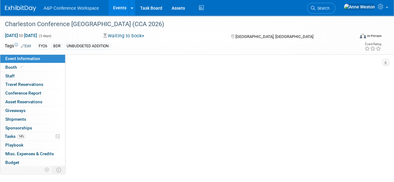
select select "Annual"
select select "Level 1"
select select "In-Person Booth"
select select "Libraries"
select select "Bloomsbury Digital Resources"
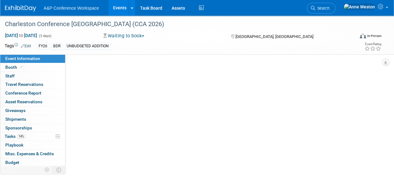
select select "[PERSON_NAME]"
select select "Brand/Subject Presence​"
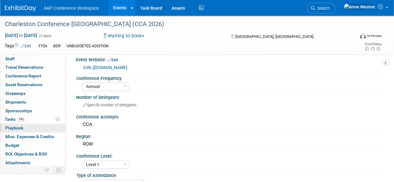
scroll to position [26, 0]
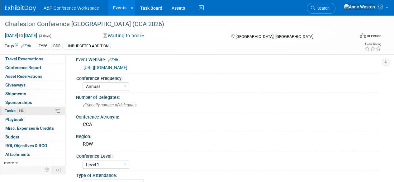
click at [28, 113] on link "14% Tasks 14%" at bounding box center [32, 111] width 65 height 8
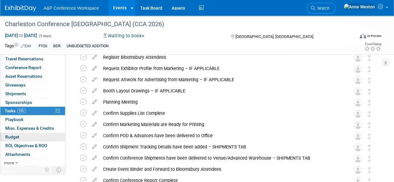
scroll to position [125, 0]
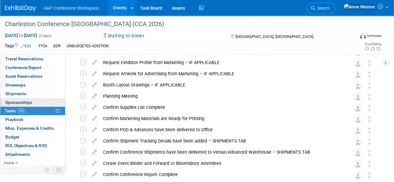
click at [27, 101] on span "Sponsorships 0" at bounding box center [18, 102] width 27 height 5
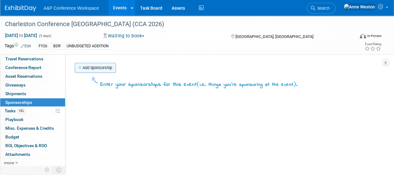
click at [99, 66] on link "Add Sponsorship" at bounding box center [95, 68] width 41 height 10
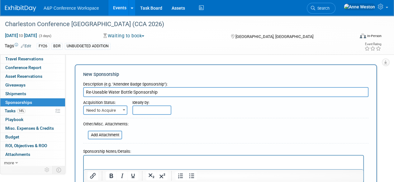
type input "Re-Useable Water Bottle Sponsorship"
click at [103, 107] on span "Need to Acquire" at bounding box center [105, 110] width 43 height 9
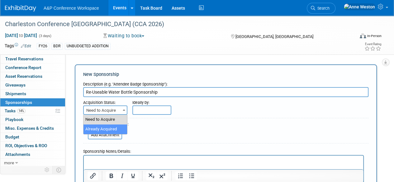
select select "2"
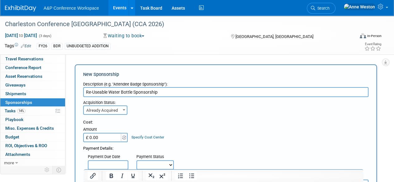
click at [107, 139] on input "£ 0.00" at bounding box center [102, 137] width 39 height 9
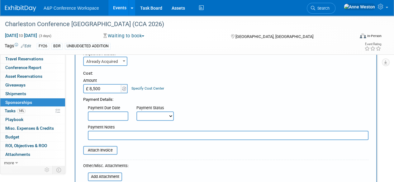
scroll to position [62, 0]
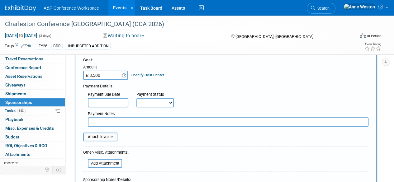
type input "£ 8,500.00"
click at [155, 99] on select "Not Paid Yet Partially Paid Paid in Full" at bounding box center [155, 102] width 37 height 9
select select "1"
click at [137, 98] on select "Not Paid Yet Partially Paid Paid in Full" at bounding box center [155, 102] width 37 height 9
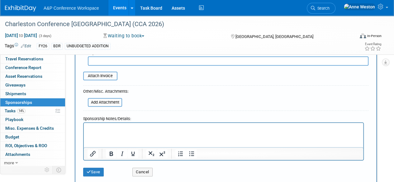
scroll to position [125, 0]
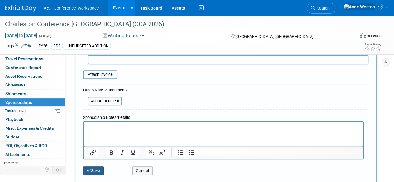
click at [97, 170] on button "Save" at bounding box center [93, 171] width 21 height 9
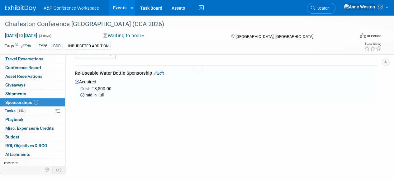
scroll to position [13, 0]
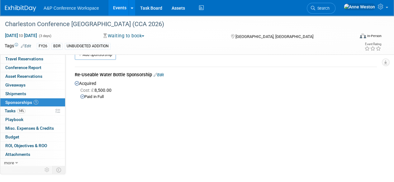
click at [164, 74] on link "Edit" at bounding box center [159, 75] width 10 height 5
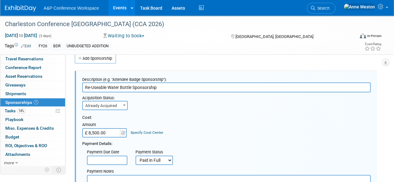
scroll to position [9, 0]
drag, startPoint x: 165, startPoint y: 88, endPoint x: 65, endPoint y: 89, distance: 99.2
click at [65, 89] on div "CONFERENCE DETAILS Event Venue Address: Royal Orchid Sheraton Riverside, Bangko…" at bounding box center [223, 114] width 316 height 137
paste input "Aluminum Reusable Water Bottles"
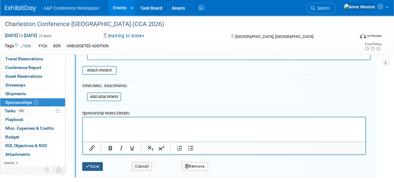
scroll to position [165, 0]
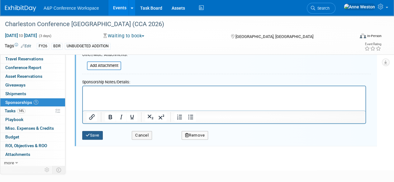
type input "Aluminum Reusable Water Bottles Sponsorship"
click at [92, 135] on button "Save" at bounding box center [92, 135] width 21 height 9
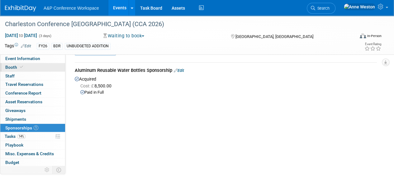
scroll to position [0, 0]
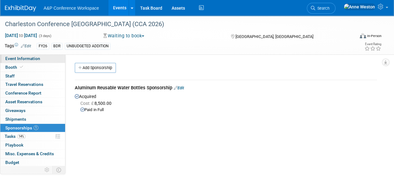
click at [36, 58] on span "Event Information" at bounding box center [22, 58] width 35 height 5
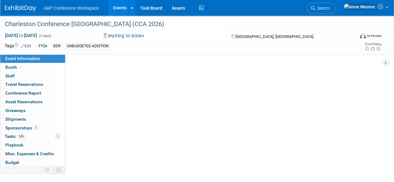
select select "Annual"
select select "Level 1"
select select "In-Person Booth"
select select "Libraries"
select select "Bloomsbury Digital Resources"
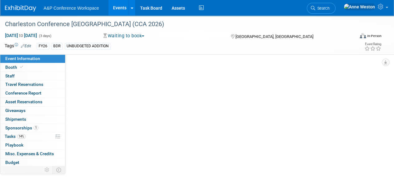
select select "[PERSON_NAME]"
select select "Brand/Subject Presence​"
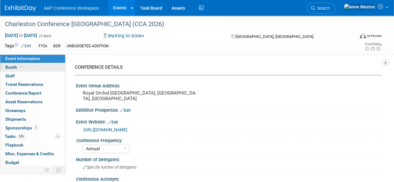
click at [34, 64] on link "Booth" at bounding box center [32, 67] width 65 height 8
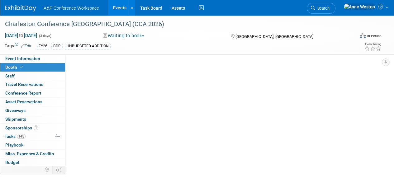
select select "DIGI"
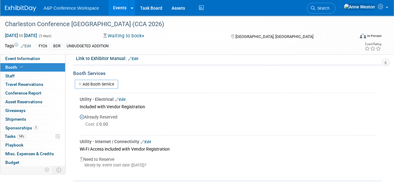
scroll to position [343, 0]
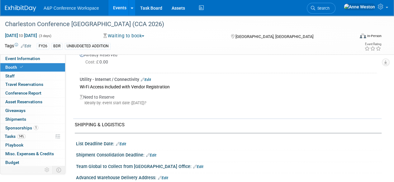
click at [150, 80] on link "Edit" at bounding box center [146, 80] width 10 height 4
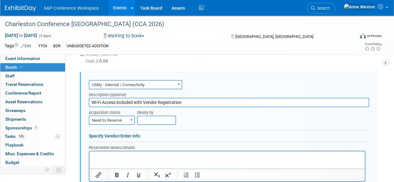
scroll to position [0, 0]
click at [117, 117] on span "Need to Reserve" at bounding box center [111, 120] width 45 height 9
select select "2"
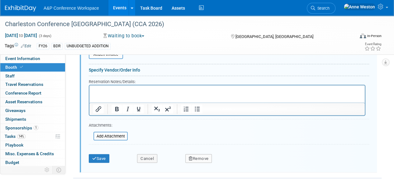
scroll to position [500, 0]
click at [100, 157] on button "Save" at bounding box center [99, 158] width 21 height 9
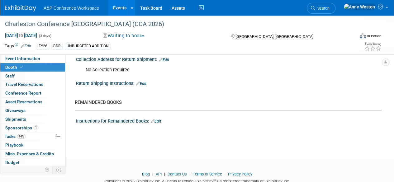
scroll to position [561, 0]
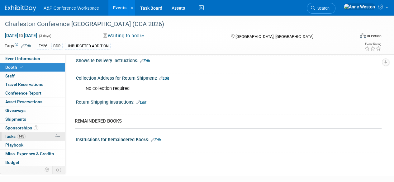
click at [20, 134] on span "14%" at bounding box center [21, 136] width 8 height 5
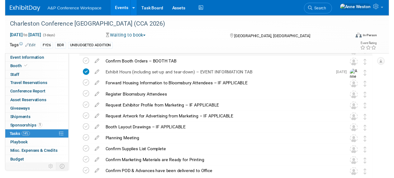
scroll to position [94, 0]
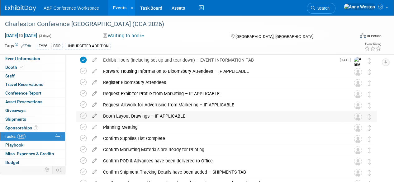
click at [94, 115] on icon at bounding box center [94, 115] width 11 height 8
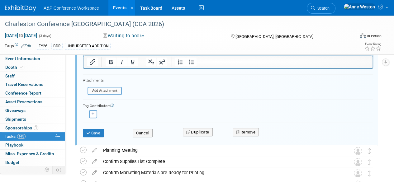
scroll to position [238, 0]
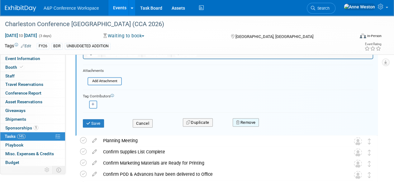
click at [248, 123] on button "Remove" at bounding box center [246, 122] width 27 height 9
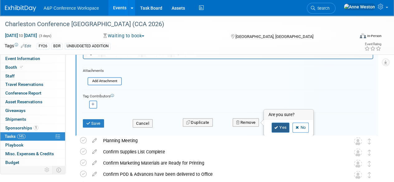
click at [278, 126] on link "Yes" at bounding box center [281, 128] width 18 height 10
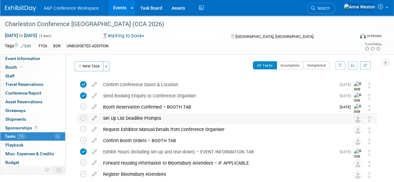
scroll to position [0, 0]
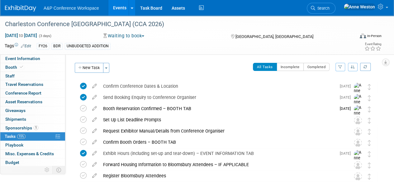
click at [369, 34] on div "In-Person" at bounding box center [374, 36] width 15 height 5
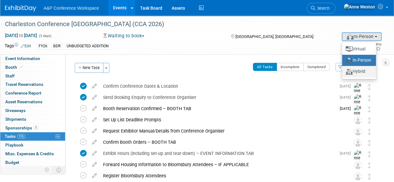
click at [357, 73] on label "Hybrid" at bounding box center [359, 71] width 28 height 9
click at [343, 73] on input "Hybrid" at bounding box center [341, 72] width 4 height 4
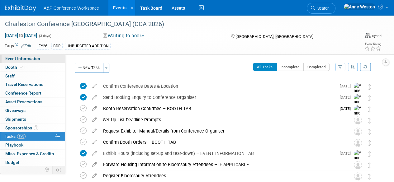
click at [28, 58] on span "Event Information" at bounding box center [22, 58] width 35 height 5
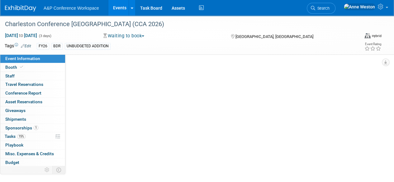
select select "Annual"
select select "Level 1"
select select "In-Person Booth"
select select "Libraries"
select select "Bloomsbury Digital Resources"
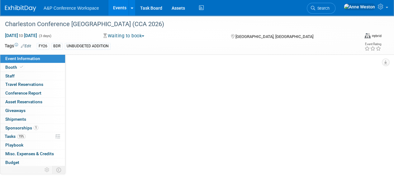
select select "[PERSON_NAME]"
select select "Brand/Subject Presence​"
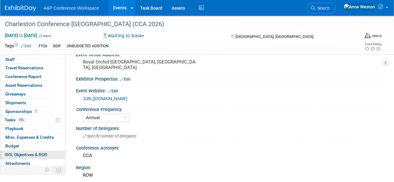
scroll to position [26, 0]
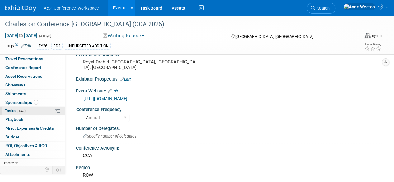
click at [34, 108] on link "15% Tasks 15%" at bounding box center [32, 111] width 65 height 8
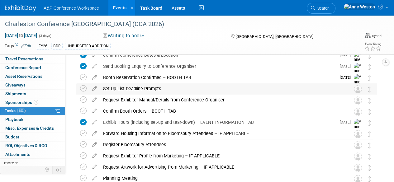
scroll to position [62, 0]
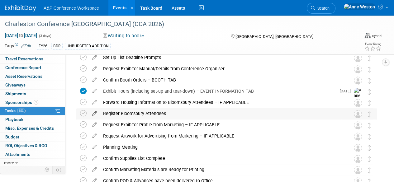
click at [95, 113] on icon at bounding box center [94, 113] width 11 height 8
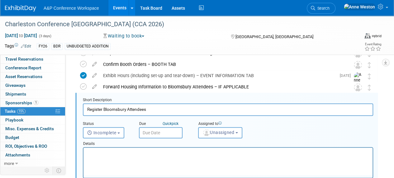
scroll to position [79, 0]
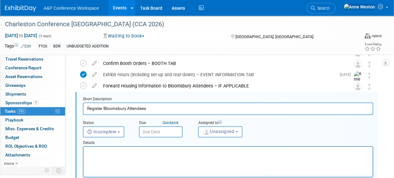
click at [129, 149] on p "Rich Text Area. Press ALT-0 for help." at bounding box center [228, 152] width 282 height 6
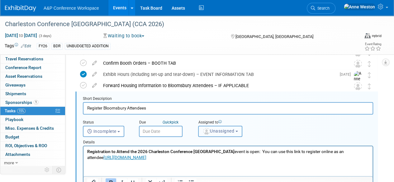
click at [226, 130] on span "Unassigned" at bounding box center [219, 131] width 32 height 5
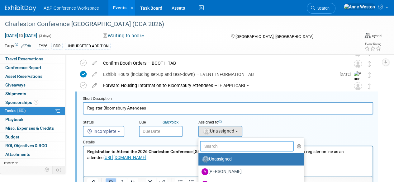
drag, startPoint x: 225, startPoint y: 146, endPoint x: 229, endPoint y: 143, distance: 4.8
click at [225, 145] on input "text" at bounding box center [247, 146] width 94 height 11
type input "[PERSON_NAME]"
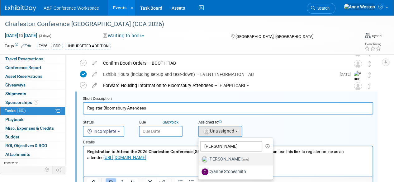
click at [236, 158] on label "Anne Weston (me)" at bounding box center [234, 160] width 65 height 10
click at [200, 158] on input "Anne Weston (me)" at bounding box center [198, 159] width 4 height 4
select select "c29719a7-47ff-44fe-b37a-21211f595519"
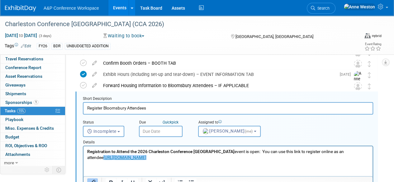
click at [201, 161] on p "Registration to Attend the 2026 Charleston Conference Asia event is open: You c…" at bounding box center [228, 155] width 282 height 12
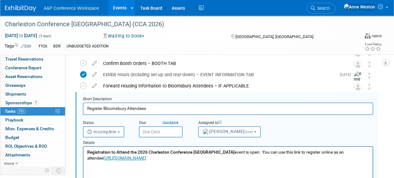
paste body "Rich Text Area. Press ALT-0 for help."
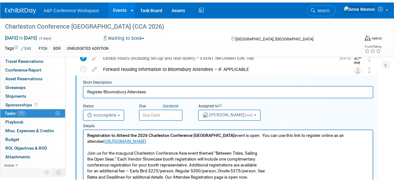
scroll to position [160, 0]
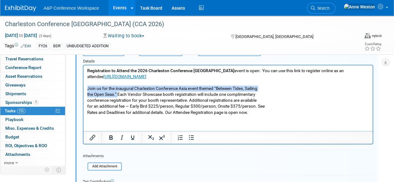
drag, startPoint x: 118, startPoint y: 95, endPoint x: 95, endPoint y: 95, distance: 22.5
click at [84, 92] on html "Registration to Attend the 2026 Charleston Conference Asia event is open: You c…" at bounding box center [228, 90] width 289 height 50
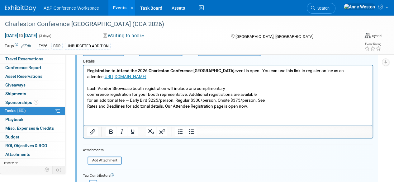
click at [89, 96] on p "Each Vendor Showcase booth registration will include one complimentary conferen…" at bounding box center [228, 98] width 282 height 24
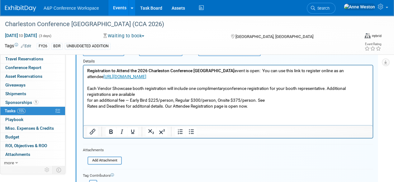
click at [89, 100] on p "Each Vendor Showcase booth registration will include one complimentary conferen…" at bounding box center [228, 98] width 282 height 24
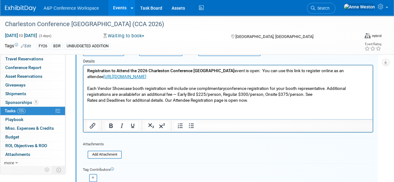
click at [89, 102] on p "Each Vendor Showcase booth registration will include one complimentary conferen…" at bounding box center [228, 95] width 282 height 18
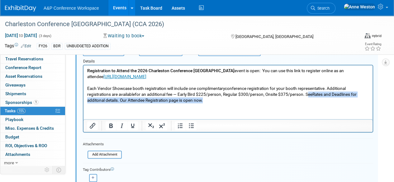
drag, startPoint x: 308, startPoint y: 93, endPoint x: 316, endPoint y: 98, distance: 9.4
click at [316, 98] on p "Each Vendor Showcase booth registration will include one complimentary conferen…" at bounding box center [228, 95] width 282 height 18
drag, startPoint x: 307, startPoint y: 94, endPoint x: 314, endPoint y: 100, distance: 8.4
click at [314, 100] on p "Each Vendor Showcase booth registration will include one complimentary conferen…" at bounding box center [228, 95] width 282 height 18
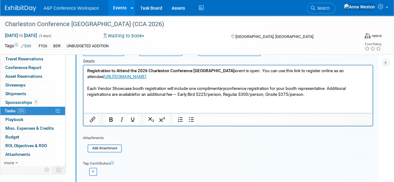
click at [225, 89] on p "Each Vendor Showcase booth registration will include one complimentary conferen…" at bounding box center [228, 92] width 282 height 12
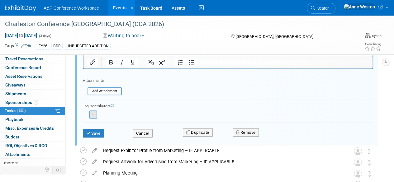
scroll to position [223, 0]
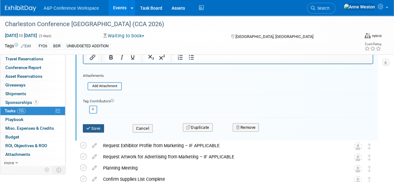
click at [97, 127] on button "Save" at bounding box center [93, 128] width 21 height 9
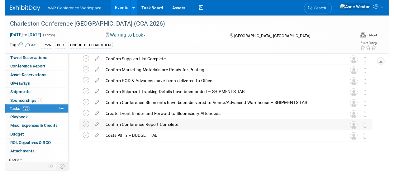
scroll to position [36, 0]
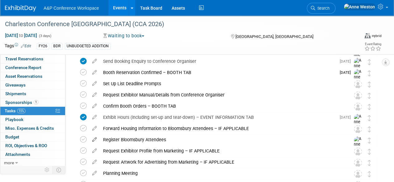
click at [96, 139] on icon at bounding box center [94, 139] width 11 height 8
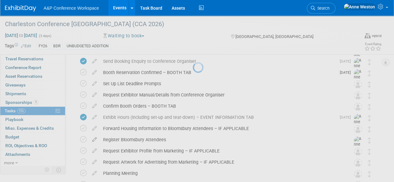
select select "7"
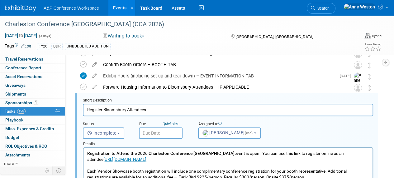
scroll to position [79, 0]
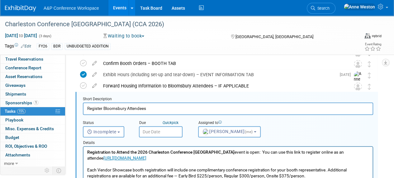
click at [159, 133] on input "text" at bounding box center [161, 131] width 44 height 11
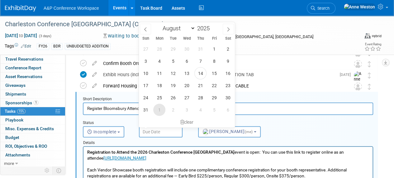
click at [158, 109] on span "1" at bounding box center [159, 110] width 12 height 12
type input "Sep 1, 2025"
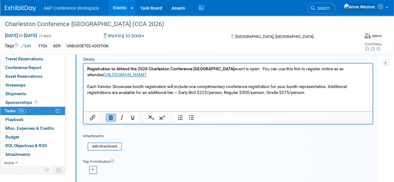
scroll to position [204, 0]
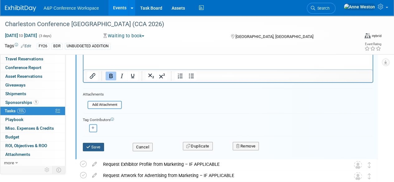
click at [97, 144] on button "Save" at bounding box center [93, 147] width 21 height 9
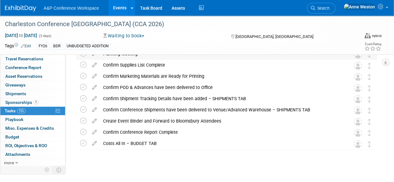
scroll to position [0, 0]
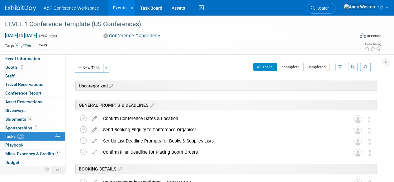
drag, startPoint x: 390, startPoint y: 0, endPoint x: 206, endPoint y: 111, distance: 215.1
click at [202, 108] on div "GENERAL PROMPTS & DEADLINES" at bounding box center [226, 105] width 302 height 10
click at [24, 57] on span "Event Information" at bounding box center [22, 58] width 35 height 5
select select "Level 1"
select select "In-Person Booth"
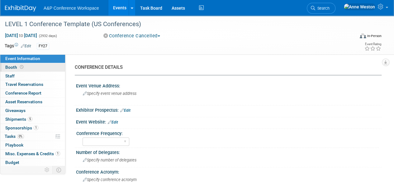
click at [38, 66] on link "Booth" at bounding box center [32, 67] width 65 height 8
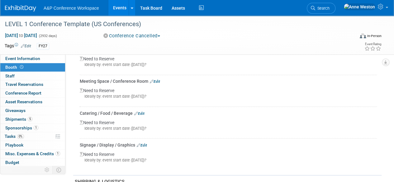
scroll to position [499, 0]
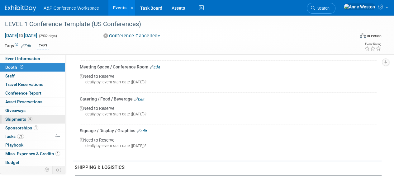
click at [26, 120] on span "Shipments 5" at bounding box center [18, 119] width 27 height 5
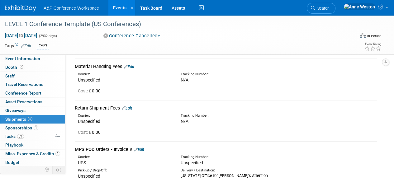
scroll to position [31, 0]
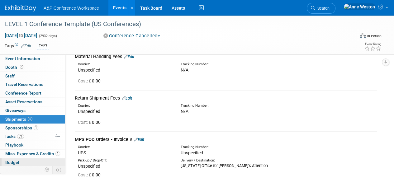
click at [27, 161] on link "Budget" at bounding box center [32, 163] width 65 height 8
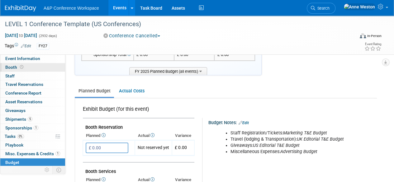
scroll to position [0, 0]
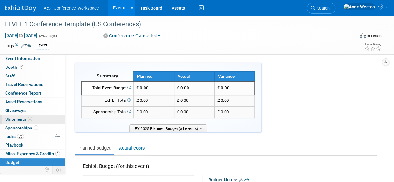
click at [26, 118] on span "Shipments 5" at bounding box center [18, 119] width 27 height 5
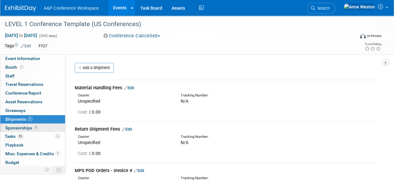
click at [24, 126] on span "Sponsorships 1" at bounding box center [21, 128] width 33 height 5
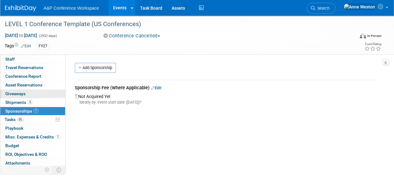
scroll to position [26, 0]
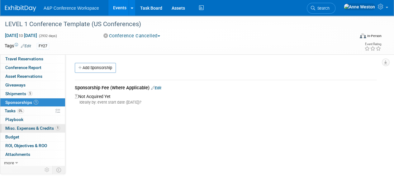
click at [31, 128] on span "Misc. Expenses & Credits 1" at bounding box center [32, 128] width 55 height 5
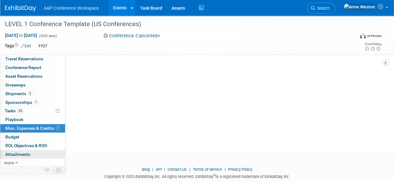
scroll to position [0, 0]
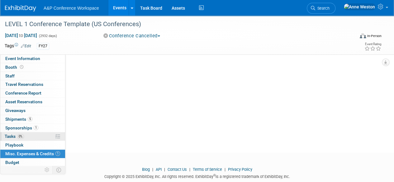
click at [19, 138] on link "0% Tasks 0%" at bounding box center [32, 137] width 65 height 8
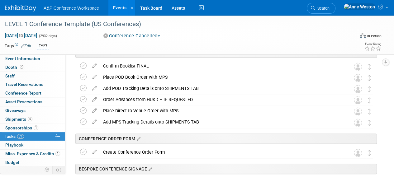
scroll to position [405, 0]
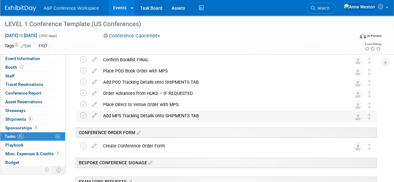
click at [152, 116] on div "Add MPS Tracking Details onto SHIPMENTS TAB" at bounding box center [221, 116] width 242 height 11
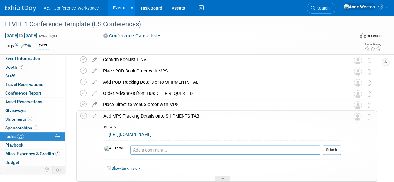
click at [148, 114] on div "Add MPS Tracking Details onto SHIPMENTS TAB" at bounding box center [220, 116] width 241 height 11
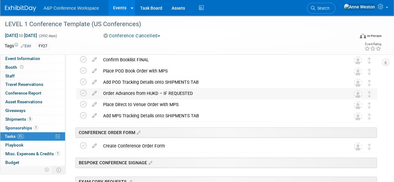
click at [139, 93] on div "Order Advances from HUKD – IF REQUESTED" at bounding box center [221, 93] width 242 height 11
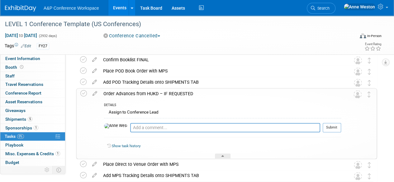
click at [139, 93] on div "Order Advances from HUKD – IF REQUESTED" at bounding box center [220, 94] width 241 height 11
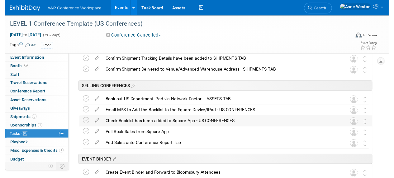
scroll to position [624, 0]
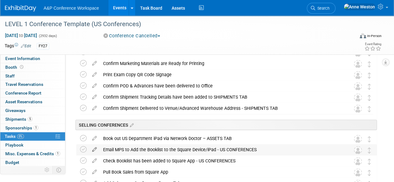
click at [95, 149] on icon at bounding box center [94, 149] width 11 height 8
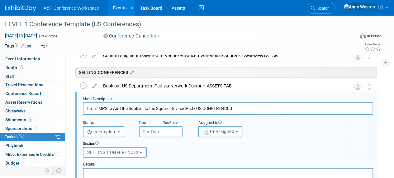
scroll to position [0, 0]
drag, startPoint x: 238, startPoint y: 105, endPoint x: 195, endPoint y: 103, distance: 43.1
click at [195, 103] on input "Email MPS to Add the Booklist to the Square Device/iPad - US CONFERENCES" at bounding box center [228, 108] width 291 height 12
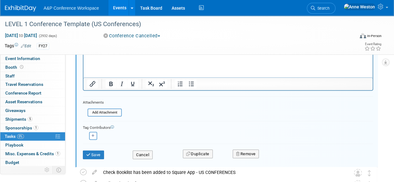
scroll to position [801, 0]
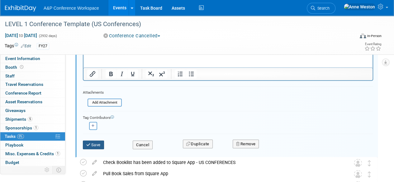
type input "Email MPS to Add the Booklist to the Square Device/iPad"
click at [90, 145] on icon "submit" at bounding box center [88, 145] width 5 height 4
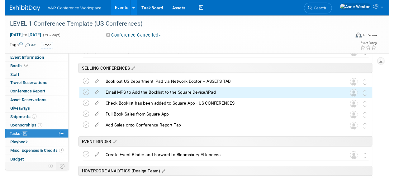
scroll to position [677, 0]
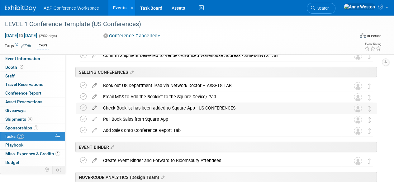
click at [95, 107] on icon at bounding box center [94, 107] width 11 height 8
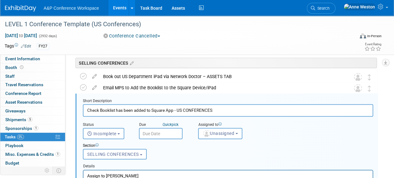
scroll to position [688, 0]
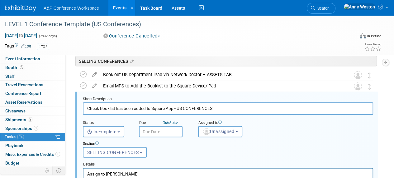
drag, startPoint x: 228, startPoint y: 109, endPoint x: 175, endPoint y: 106, distance: 52.8
click at [175, 106] on input "Check Booklist has been added to Square App - US CONFERENCES" at bounding box center [228, 108] width 291 height 12
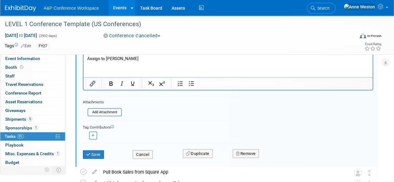
scroll to position [813, 0]
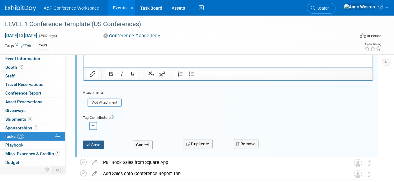
type input "Check Booklist has been added to Square App"
click at [95, 142] on button "Save" at bounding box center [93, 145] width 21 height 9
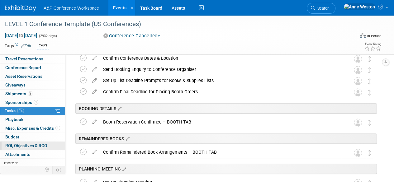
scroll to position [62, 0]
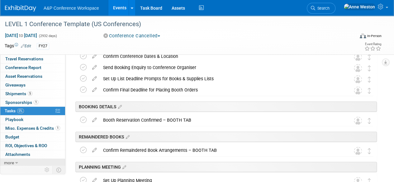
click at [14, 159] on link "more" at bounding box center [32, 163] width 65 height 8
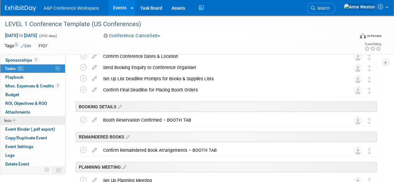
scroll to position [68, 0]
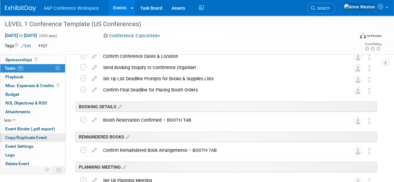
click at [34, 136] on span "Copy/Duplicate Event" at bounding box center [26, 137] width 42 height 5
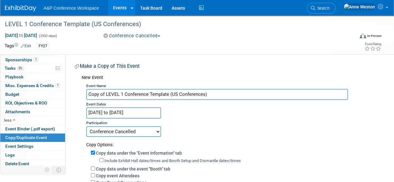
drag, startPoint x: 105, startPoint y: 95, endPoint x: 83, endPoint y: 91, distance: 22.7
click at [159, 95] on input "LEVEL 1 Conference Template (US Conferences)" at bounding box center [217, 94] width 262 height 11
type input "LEVEL 1 Conference Template ([GEOGRAPHIC_DATA]/ROW Conferences)"
click at [225, 121] on div "Participation" at bounding box center [231, 122] width 291 height 7
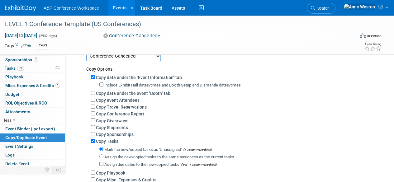
scroll to position [94, 0]
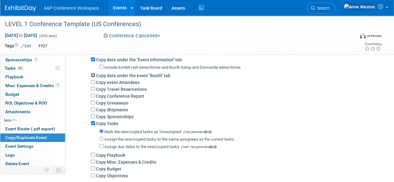
click at [92, 75] on input "Copy data under the event "Booth" tab" at bounding box center [93, 75] width 4 height 4
checkbox input "true"
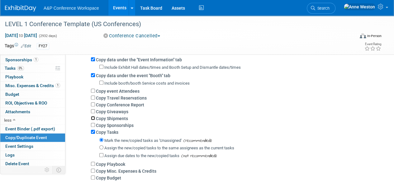
click at [92, 118] on input "Copy Shipments" at bounding box center [93, 118] width 4 height 4
checkbox input "true"
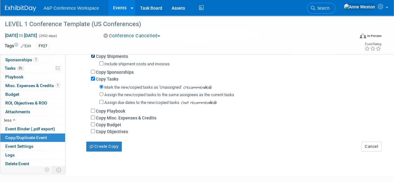
scroll to position [187, 0]
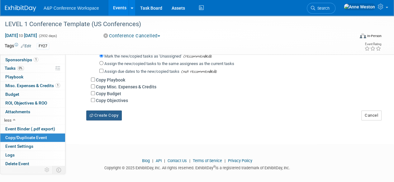
click at [108, 114] on button "Create Copy" at bounding box center [104, 116] width 36 height 10
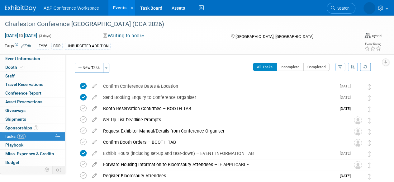
scroll to position [26, 0]
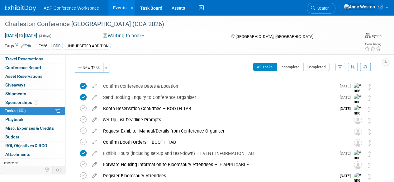
click at [330, 6] on span "Search" at bounding box center [323, 8] width 14 height 5
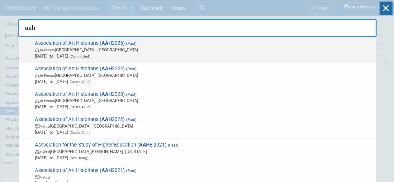
type input "aah"
click at [68, 42] on span "Association of Art Historians ( AAH 2025) (Past) In-Person [GEOGRAPHIC_DATA], […" at bounding box center [203, 49] width 340 height 19
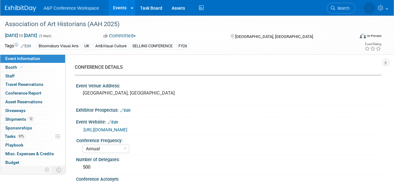
select select "Annual"
select select "Level 1"
select select "In-Person Booth"
select select "Art & Visual Culture"
select select "Bloomsbury Visual Arts"
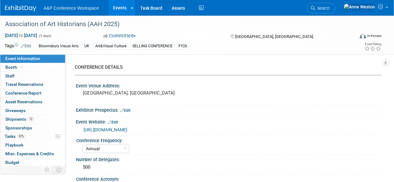
select select "[PERSON_NAME]"
select select "Networking/Commissioning"
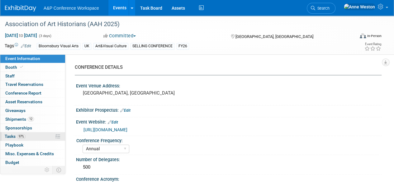
click at [20, 136] on span "97%" at bounding box center [21, 136] width 8 height 5
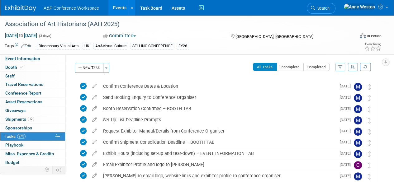
click at [330, 8] on span "Search" at bounding box center [323, 8] width 14 height 5
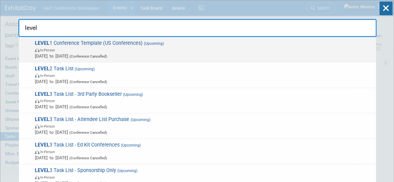
type input "level"
click at [87, 44] on span "LEVEL 1 Conference Template (US Conferences) (Upcoming) In-Person [DATE] to [DA…" at bounding box center [203, 49] width 340 height 19
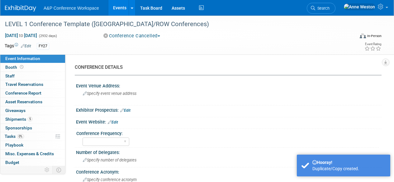
select select "Level 1"
select select "In-Person Booth"
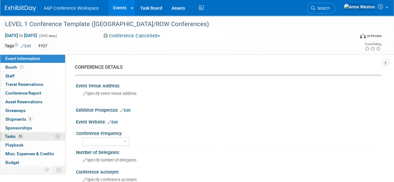
click at [24, 138] on span "Tasks 0%" at bounding box center [14, 136] width 19 height 5
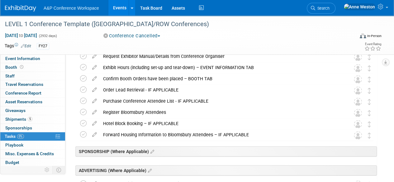
scroll to position [249, 0]
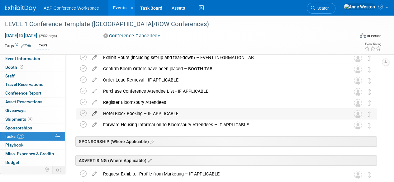
click at [96, 112] on icon at bounding box center [94, 113] width 11 height 8
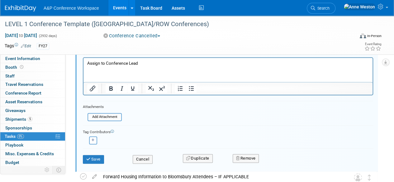
scroll to position [391, 0]
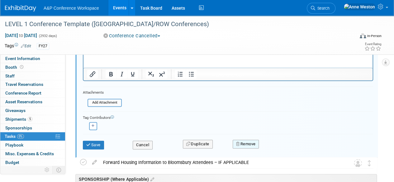
click at [246, 143] on button "Remove" at bounding box center [246, 144] width 27 height 9
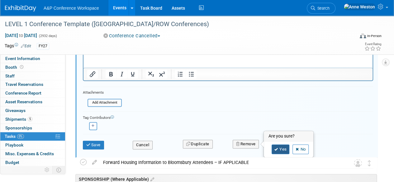
click at [277, 148] on icon at bounding box center [277, 149] width 4 height 3
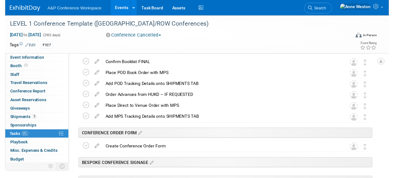
scroll to position [360, 0]
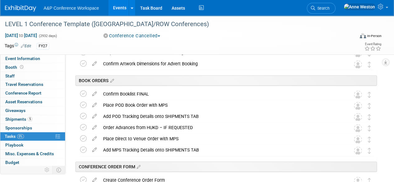
click at [94, 104] on icon at bounding box center [94, 104] width 11 height 8
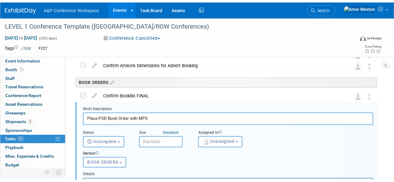
scroll to position [368, 0]
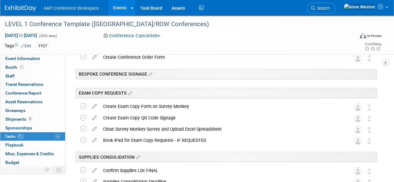
scroll to position [493, 0]
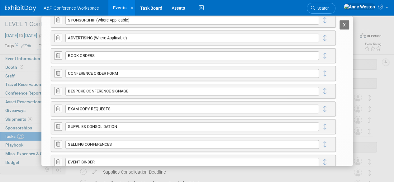
scroll to position [187, 0]
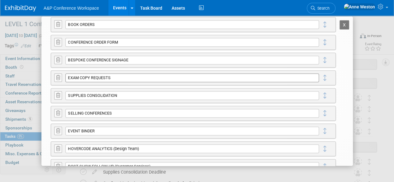
click at [74, 76] on input "EXAM COPY REQUESTS" at bounding box center [192, 78] width 254 height 9
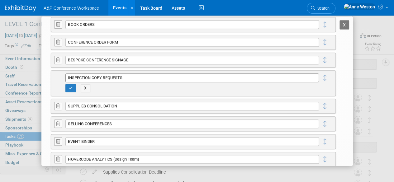
click at [69, 77] on input "INSPECTION COPY REQUESTS" at bounding box center [192, 78] width 254 height 9
type input "INSPECTION COPY REQUESTS"
click at [71, 85] on button "button" at bounding box center [70, 88] width 11 height 8
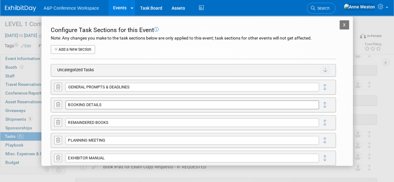
scroll to position [430, 0]
click at [340, 26] on button "X" at bounding box center [345, 24] width 10 height 9
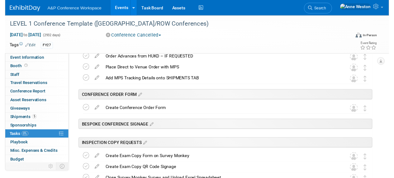
scroll to position [368, 0]
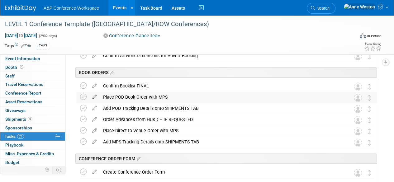
click at [94, 94] on icon at bounding box center [94, 96] width 11 height 8
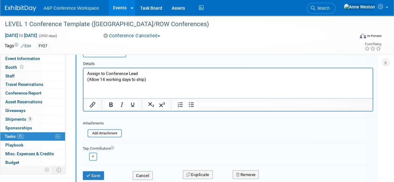
scroll to position [493, 0]
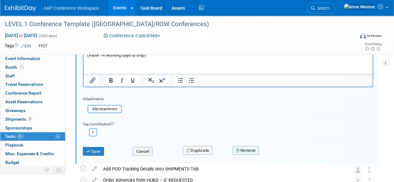
click at [244, 148] on button "Remove" at bounding box center [246, 150] width 27 height 9
click at [274, 151] on link "Yes" at bounding box center [281, 156] width 18 height 10
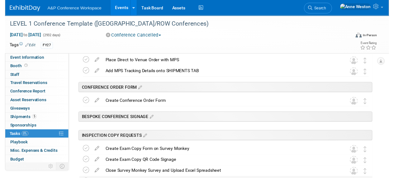
scroll to position [368, 0]
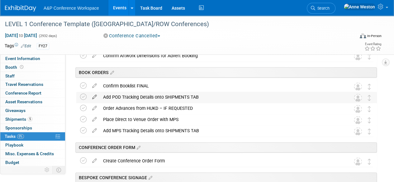
click at [97, 94] on icon at bounding box center [94, 96] width 11 height 8
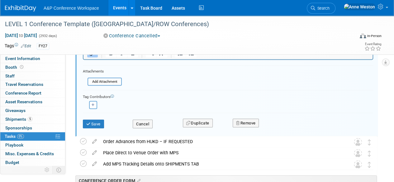
scroll to position [524, 0]
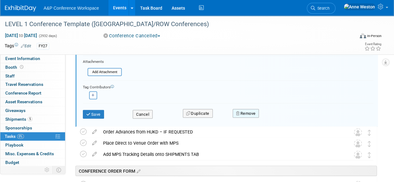
click at [244, 113] on button "Remove" at bounding box center [246, 113] width 27 height 9
click at [278, 114] on link "Yes" at bounding box center [281, 119] width 18 height 10
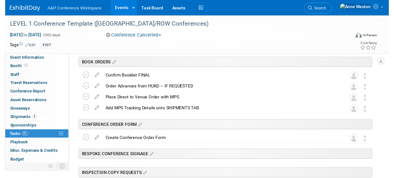
scroll to position [368, 0]
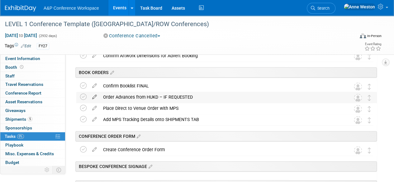
click at [93, 96] on icon at bounding box center [94, 96] width 11 height 8
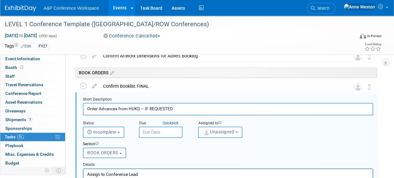
scroll to position [0, 0]
click at [105, 108] on input "Order Advances from HUKD – IF REQUESTED" at bounding box center [228, 109] width 291 height 12
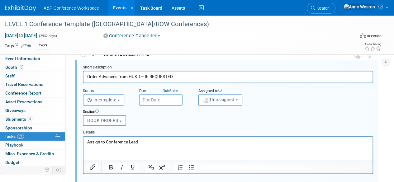
scroll to position [399, 0]
drag, startPoint x: 180, startPoint y: 73, endPoint x: 53, endPoint y: 69, distance: 127.3
click at [53, 69] on div "Event Information Event Info Booth Booth 0 Staff 0 Staff 0 Travel Reservations …" at bounding box center [197, 183] width 394 height 1135
type input "p"
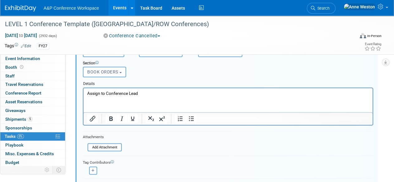
scroll to position [461, 0]
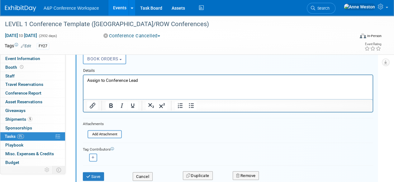
type input "Place Book Order with HUKD"
click at [100, 172] on button "Save" at bounding box center [93, 176] width 21 height 9
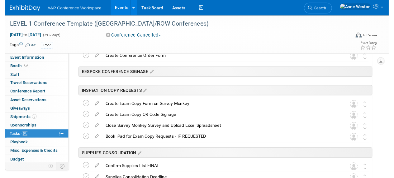
scroll to position [368, 0]
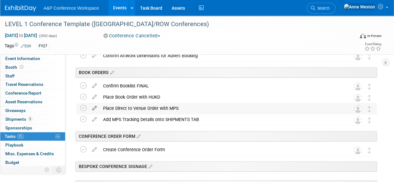
click at [96, 107] on icon at bounding box center [94, 107] width 11 height 8
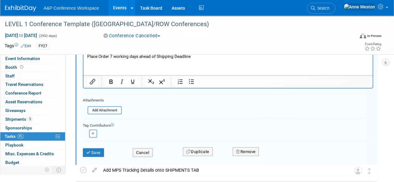
scroll to position [535, 0]
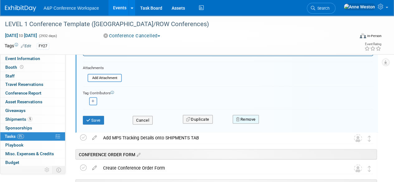
click at [248, 118] on button "Remove" at bounding box center [246, 119] width 27 height 9
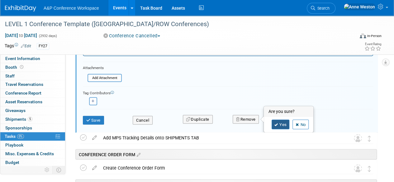
click at [280, 124] on link "Yes" at bounding box center [281, 125] width 18 height 10
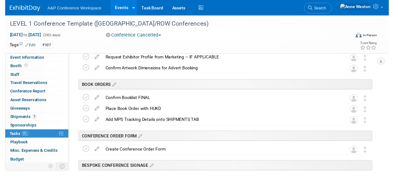
scroll to position [348, 0]
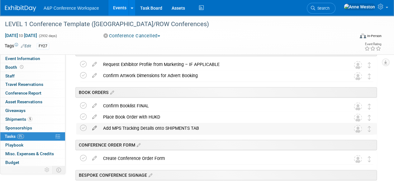
click at [96, 125] on icon at bounding box center [94, 127] width 11 height 8
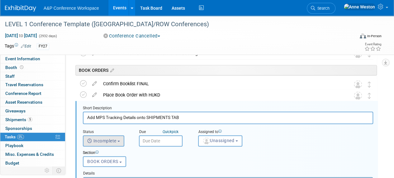
scroll to position [379, 0]
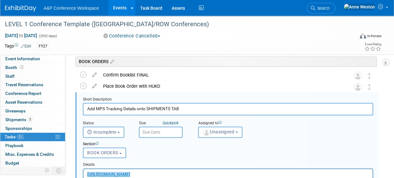
click at [103, 107] on input "Add MPS Tracking Details onto SHIPMENTS TAB" at bounding box center [228, 109] width 291 height 12
type input "Add HUKD Tracking Details onto SHIPMENTS TAB"
click at [292, 146] on div "Section" at bounding box center [216, 144] width 266 height 6
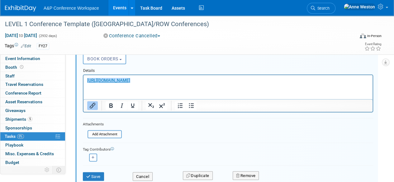
scroll to position [535, 0]
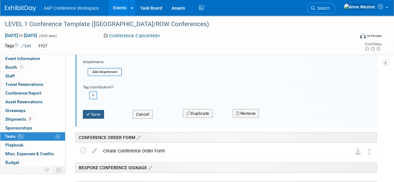
click at [93, 116] on button "Save" at bounding box center [93, 114] width 21 height 9
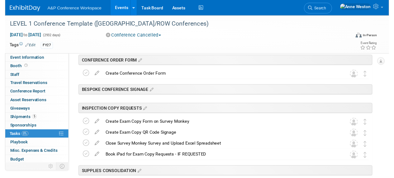
scroll to position [442, 0]
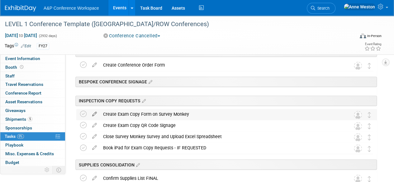
click at [96, 111] on icon at bounding box center [94, 113] width 11 height 8
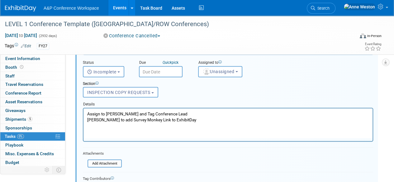
scroll to position [521, 0]
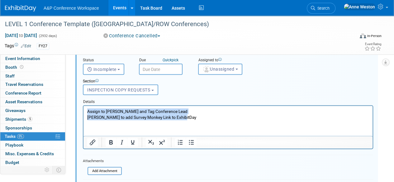
drag, startPoint x: 192, startPoint y: 116, endPoint x: 165, endPoint y: 219, distance: 106.6
click at [84, 108] on html "Assign to Samantha Klein and Tag Conference Lead Samantha to add Survey Monkey …" at bounding box center [228, 113] width 289 height 14
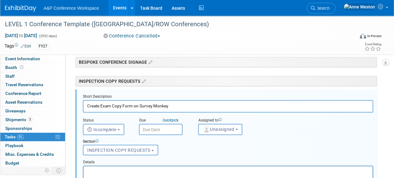
scroll to position [459, 0]
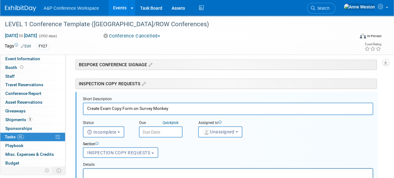
drag, startPoint x: 172, startPoint y: 107, endPoint x: 139, endPoint y: 104, distance: 33.1
click at [139, 104] on input "Create Exam Copy Form on Survey Monkey" at bounding box center [228, 108] width 291 height 12
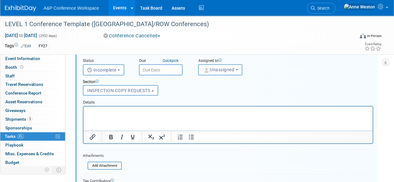
scroll to position [521, 0]
type input "Create Exam Copy Form on MS-FORMS"
click at [135, 113] on p "Rich Text Area. Press ALT-0 for help." at bounding box center [228, 111] width 282 height 6
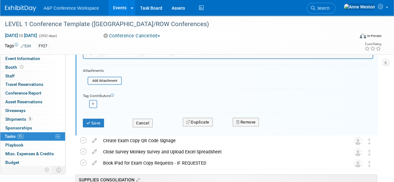
scroll to position [615, 0]
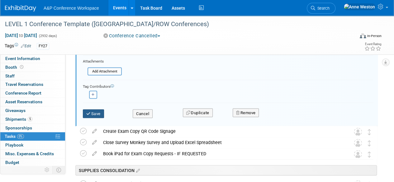
click at [97, 110] on button "Save" at bounding box center [93, 114] width 21 height 9
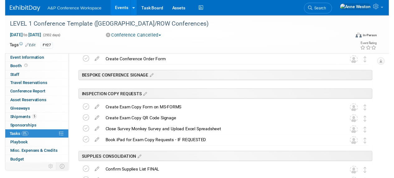
scroll to position [459, 0]
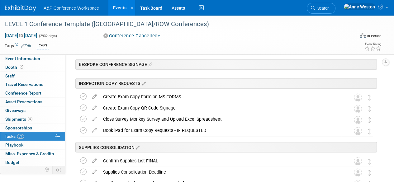
click at [94, 96] on icon at bounding box center [94, 96] width 11 height 8
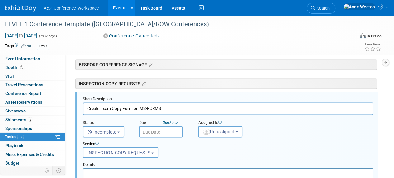
scroll to position [0, 0]
click at [109, 109] on input "Create Exam Copy Form on MS-FORMS" at bounding box center [228, 108] width 291 height 12
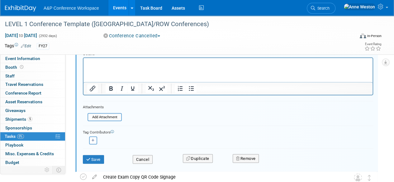
scroll to position [584, 0]
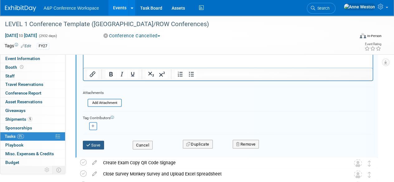
type input "Create Inspection Copy Form on MS-FORMS"
click at [100, 144] on button "Save" at bounding box center [93, 145] width 21 height 9
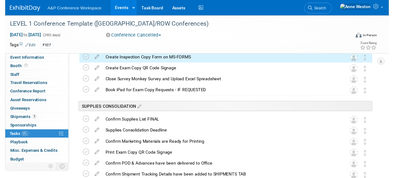
scroll to position [490, 0]
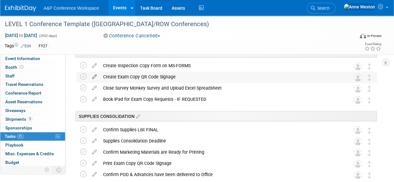
click at [95, 74] on icon at bounding box center [94, 76] width 11 height 8
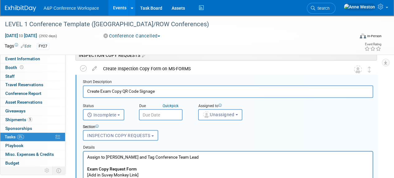
scroll to position [501, 0]
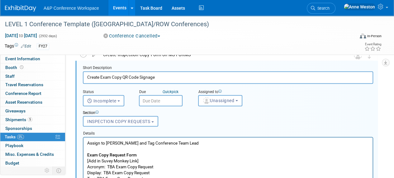
click at [116, 76] on input "Create Exam Copy QR Code Signage" at bounding box center [228, 77] width 291 height 12
click at [110, 75] on input "Create Exam Inspection Copy QR Code Signage" at bounding box center [228, 77] width 291 height 12
click at [104, 78] on input "Create Exam Inspection Copy QR Code Signage" at bounding box center [228, 77] width 291 height 12
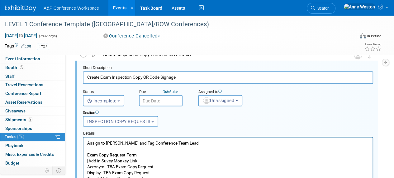
click at [104, 78] on input "Create Exam Inspection Copy QR Code Signage" at bounding box center [228, 77] width 291 height 12
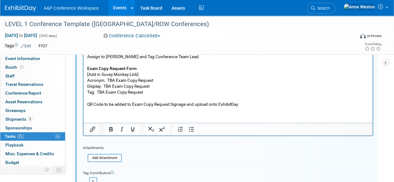
scroll to position [595, 0]
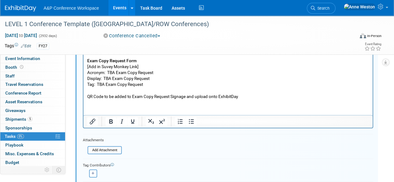
type input "Create Inspection Copy QR Code Signage"
click at [246, 95] on p "Assign to Christine Richlin and Tag Conference Team Lead Exam Copy Request Form…" at bounding box center [228, 73] width 282 height 54
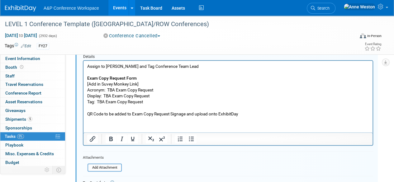
scroll to position [564, 0]
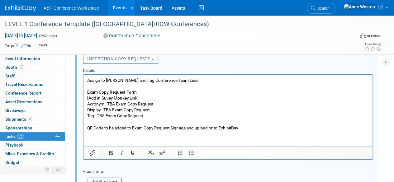
click at [222, 78] on p "Assign to Christine Richlin and Tag Conference Team Lead Exam Copy Request Form…" at bounding box center [228, 104] width 282 height 54
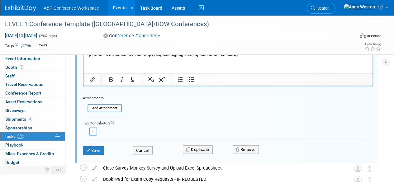
scroll to position [657, 0]
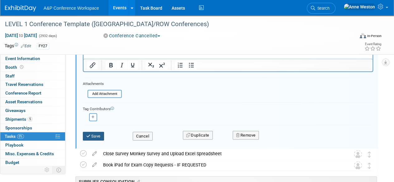
click at [94, 132] on button "Save" at bounding box center [93, 136] width 21 height 9
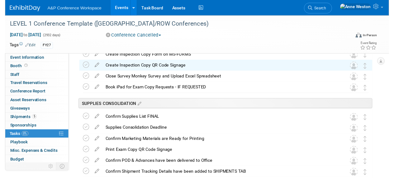
scroll to position [470, 0]
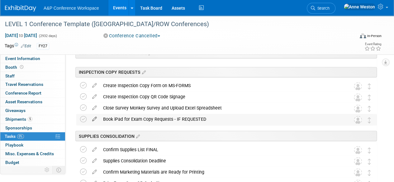
click at [97, 119] on icon at bounding box center [94, 118] width 11 height 8
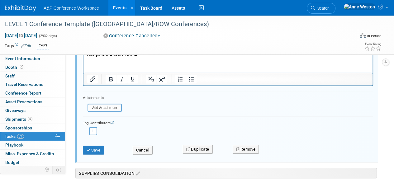
scroll to position [649, 0]
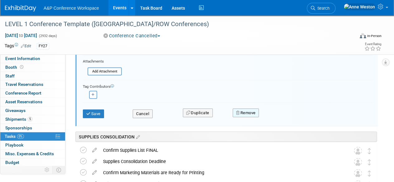
click at [249, 111] on button "Remove" at bounding box center [246, 113] width 27 height 9
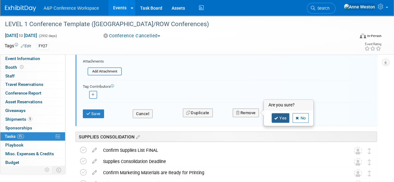
click at [273, 116] on link "Yes" at bounding box center [281, 118] width 18 height 10
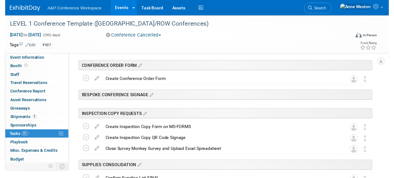
scroll to position [437, 0]
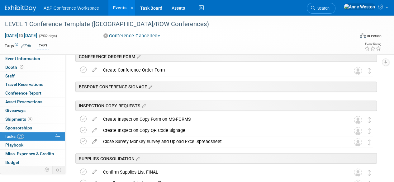
click at [127, 130] on div "Create Inspection Copy QR Code Signage" at bounding box center [221, 130] width 242 height 11
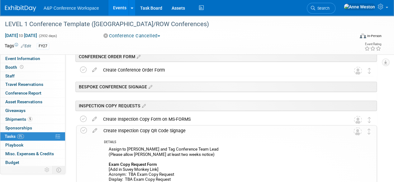
click at [127, 130] on div "Create Inspection Copy QR Code Signage" at bounding box center [220, 131] width 241 height 11
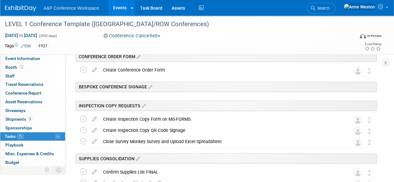
click at [127, 130] on div "Create Inspection Copy QR Code Signage" at bounding box center [221, 130] width 242 height 11
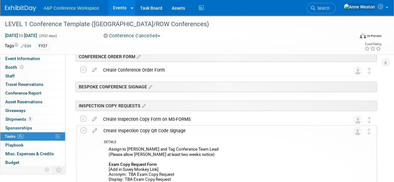
click at [127, 130] on div "Create Inspection Copy QR Code Signage" at bounding box center [220, 131] width 241 height 11
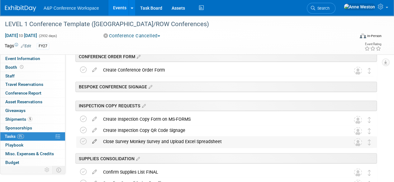
click at [95, 140] on icon at bounding box center [94, 141] width 11 height 8
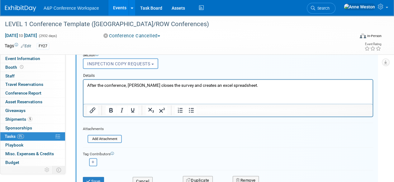
scroll to position [606, 0]
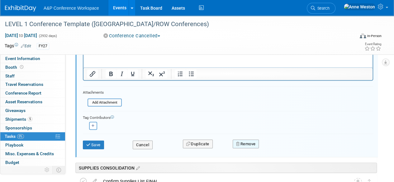
click at [249, 142] on button "Remove" at bounding box center [246, 144] width 27 height 9
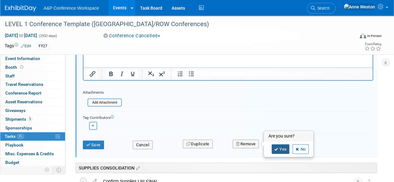
click at [277, 145] on link "Yes" at bounding box center [281, 150] width 18 height 10
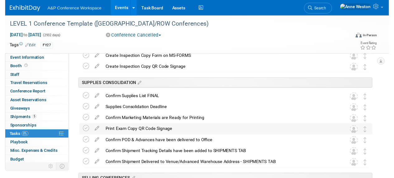
scroll to position [513, 0]
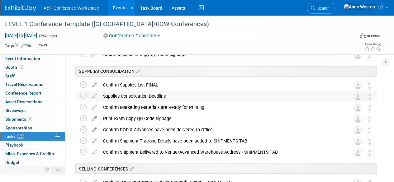
click at [112, 95] on div "Supplies Consolidation Deadline" at bounding box center [221, 96] width 242 height 11
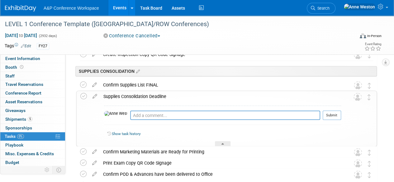
click at [112, 95] on div "Supplies Consolidation Deadline" at bounding box center [220, 96] width 241 height 11
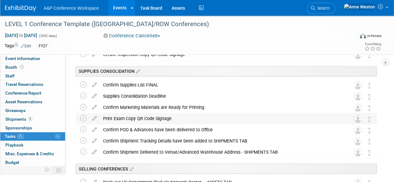
click at [112, 119] on div "Print Exam Copy QR Code Signage" at bounding box center [221, 118] width 242 height 11
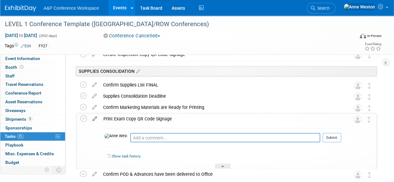
click at [95, 119] on icon at bounding box center [94, 117] width 11 height 8
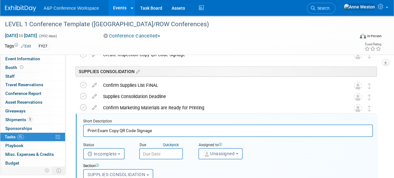
scroll to position [534, 0]
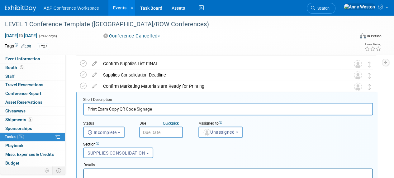
click at [105, 109] on input "Print Exam Copy QR Code Signage" at bounding box center [228, 109] width 290 height 12
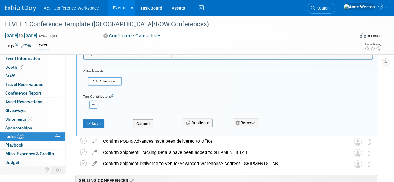
scroll to position [690, 0]
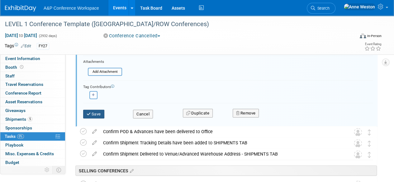
type input "Print Inspection Copy QR Code Signage"
click at [91, 114] on icon "submit" at bounding box center [89, 114] width 5 height 4
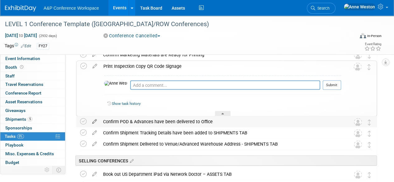
scroll to position [503, 0]
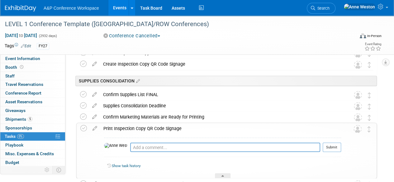
click at [145, 126] on div "Print Inspection Copy QR Code Signage" at bounding box center [220, 128] width 241 height 11
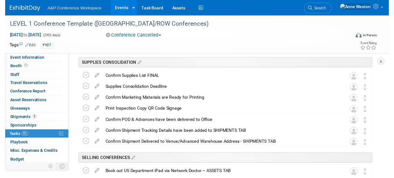
scroll to position [534, 0]
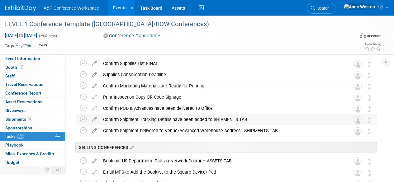
click at [143, 121] on div "Confirm Shipment Tracking Details have been added to SHIPMENTS TAB" at bounding box center [221, 119] width 242 height 11
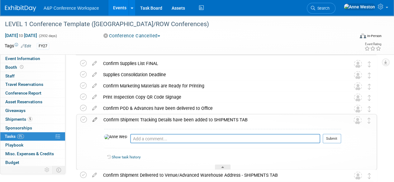
click at [93, 118] on icon at bounding box center [94, 118] width 11 height 8
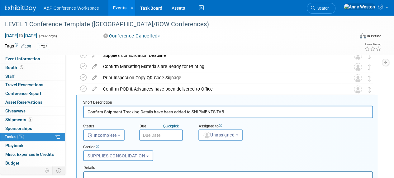
scroll to position [557, 0]
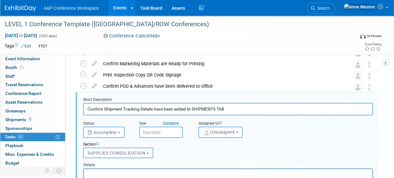
drag, startPoint x: 123, startPoint y: 107, endPoint x: 74, endPoint y: 106, distance: 48.3
drag, startPoint x: 209, startPoint y: 107, endPoint x: 172, endPoint y: 107, distance: 37.1
click at [172, 107] on input "Pick & Pack Supplies & Add Tracking Details have been added to SHIPMENTS TAB" at bounding box center [228, 109] width 290 height 12
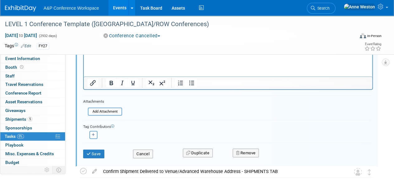
scroll to position [681, 0]
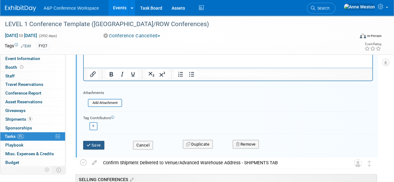
type input "Pick & Pack Supplies & Add Tracking Details onto SHIPMENTS TAB"
click at [93, 142] on button "Save" at bounding box center [93, 145] width 21 height 9
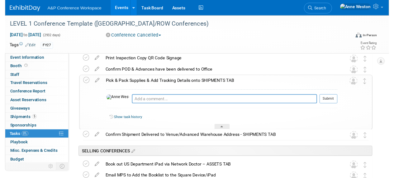
scroll to position [557, 0]
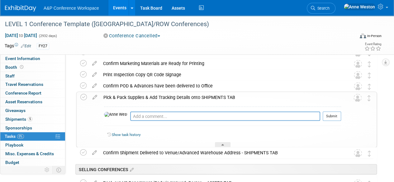
drag, startPoint x: 238, startPoint y: 96, endPoint x: 103, endPoint y: 99, distance: 135.0
click at [103, 99] on div "Pick & Pack Supplies & Add Tracking Details onto SHIPMENTS TAB" at bounding box center [220, 97] width 241 height 11
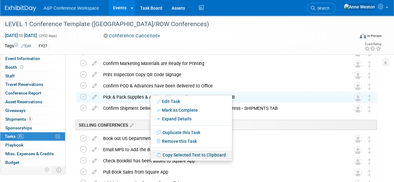
click at [173, 154] on link "Copy Selected Text to Clipboard" at bounding box center [192, 155] width 82 height 9
copy div "Pick & Pack Supplies & Add Tracking Details onto SHIPMENTS TAB"
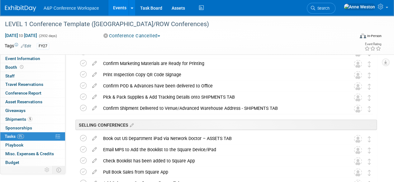
click at [175, 116] on div "SELLING CONFERENCES" at bounding box center [225, 123] width 304 height 19
click at [96, 106] on icon at bounding box center [94, 107] width 11 height 8
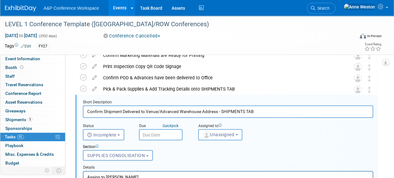
scroll to position [567, 0]
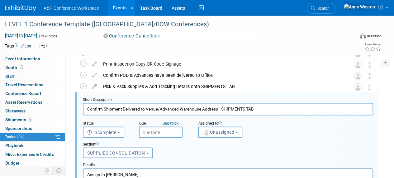
scroll to position [567, 0]
drag, startPoint x: 222, startPoint y: 108, endPoint x: 176, endPoint y: 110, distance: 46.5
click at [176, 110] on input "Confirm Shipment Delivered to Venue/Advanced Warehouse Address - SHIPMENTS TAB" at bounding box center [228, 109] width 291 height 12
click at [199, 105] on input "Confirm Shipment Delivered to Venue/Advanced Warehouse Address - SHIPMENTS TAB" at bounding box center [228, 109] width 291 height 12
drag, startPoint x: 218, startPoint y: 107, endPoint x: 121, endPoint y: 109, distance: 96.4
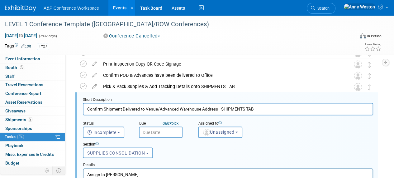
click at [121, 109] on input "Confirm Shipment Delivered to Venue/Advanced Warehouse Address - SHIPMENTS TAB" at bounding box center [228, 109] width 291 height 12
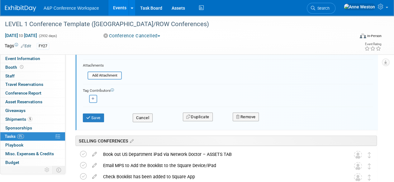
scroll to position [723, 0]
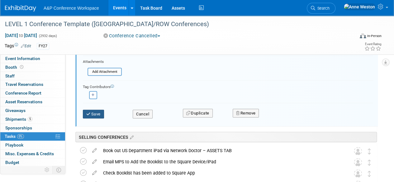
click at [90, 112] on icon "submit" at bounding box center [88, 114] width 5 height 4
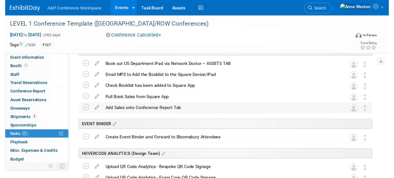
scroll to position [599, 0]
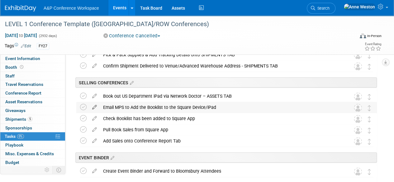
click at [96, 104] on icon at bounding box center [94, 106] width 11 height 8
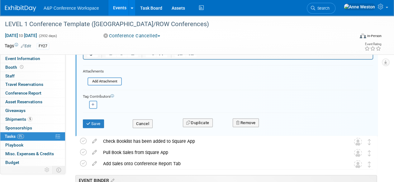
scroll to position [765, 0]
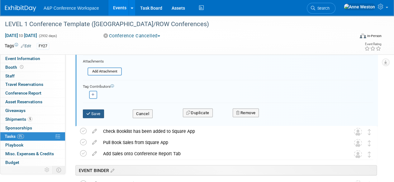
click at [95, 114] on button "Save" at bounding box center [93, 114] width 21 height 9
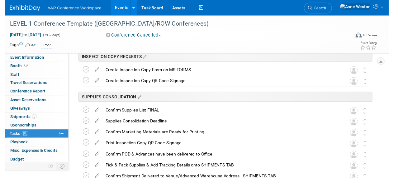
scroll to position [516, 0]
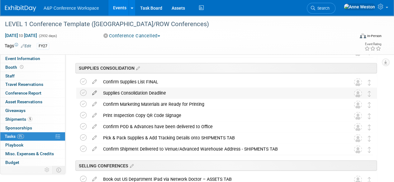
click at [96, 92] on icon at bounding box center [94, 92] width 11 height 8
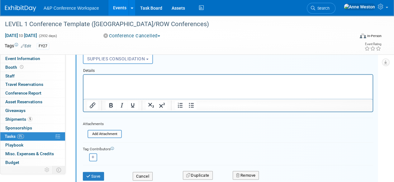
scroll to position [636, 0]
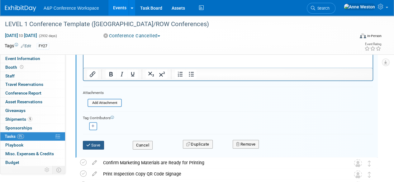
click at [95, 144] on button "Save" at bounding box center [93, 145] width 21 height 9
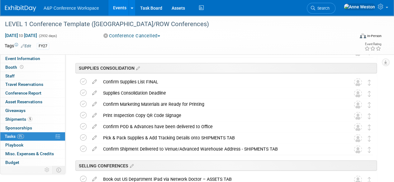
scroll to position [530, 0]
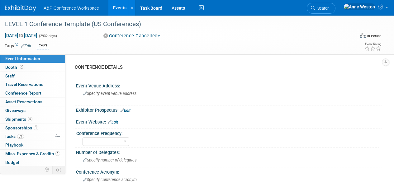
select select "Level 1"
select select "In-Person Booth"
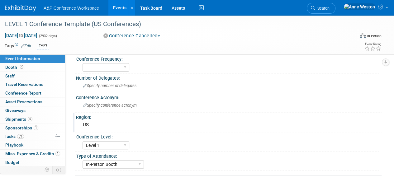
scroll to position [94, 0]
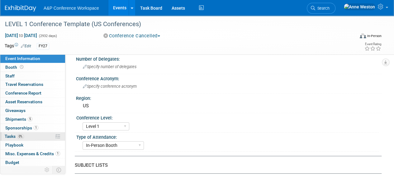
click at [15, 136] on span "Tasks 0%" at bounding box center [14, 136] width 19 height 5
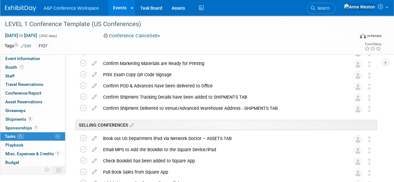
scroll to position [592, 0]
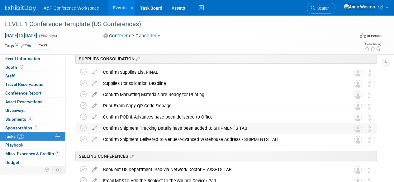
click at [93, 128] on icon at bounding box center [94, 127] width 11 height 8
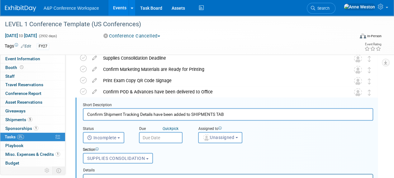
scroll to position [624, 0]
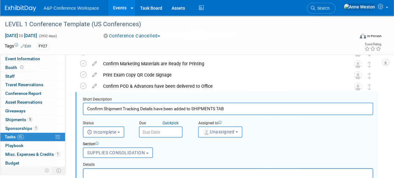
drag, startPoint x: 228, startPoint y: 108, endPoint x: 79, endPoint y: 102, distance: 148.6
paste input "Pick & Pack Supplies & Add Tracking Details onto SHIPMENTS TAB"
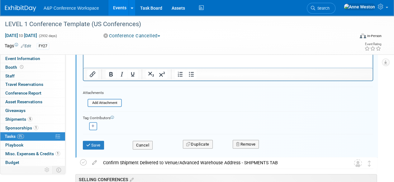
scroll to position [748, 0]
type input "Pick & Pack Supplies & Add Tracking Details onto SHIPMENTS TAB"
click at [94, 145] on button "Save" at bounding box center [93, 145] width 21 height 9
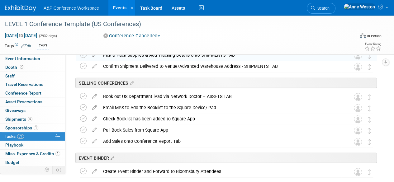
scroll to position [655, 0]
